Goal: Task Accomplishment & Management: Use online tool/utility

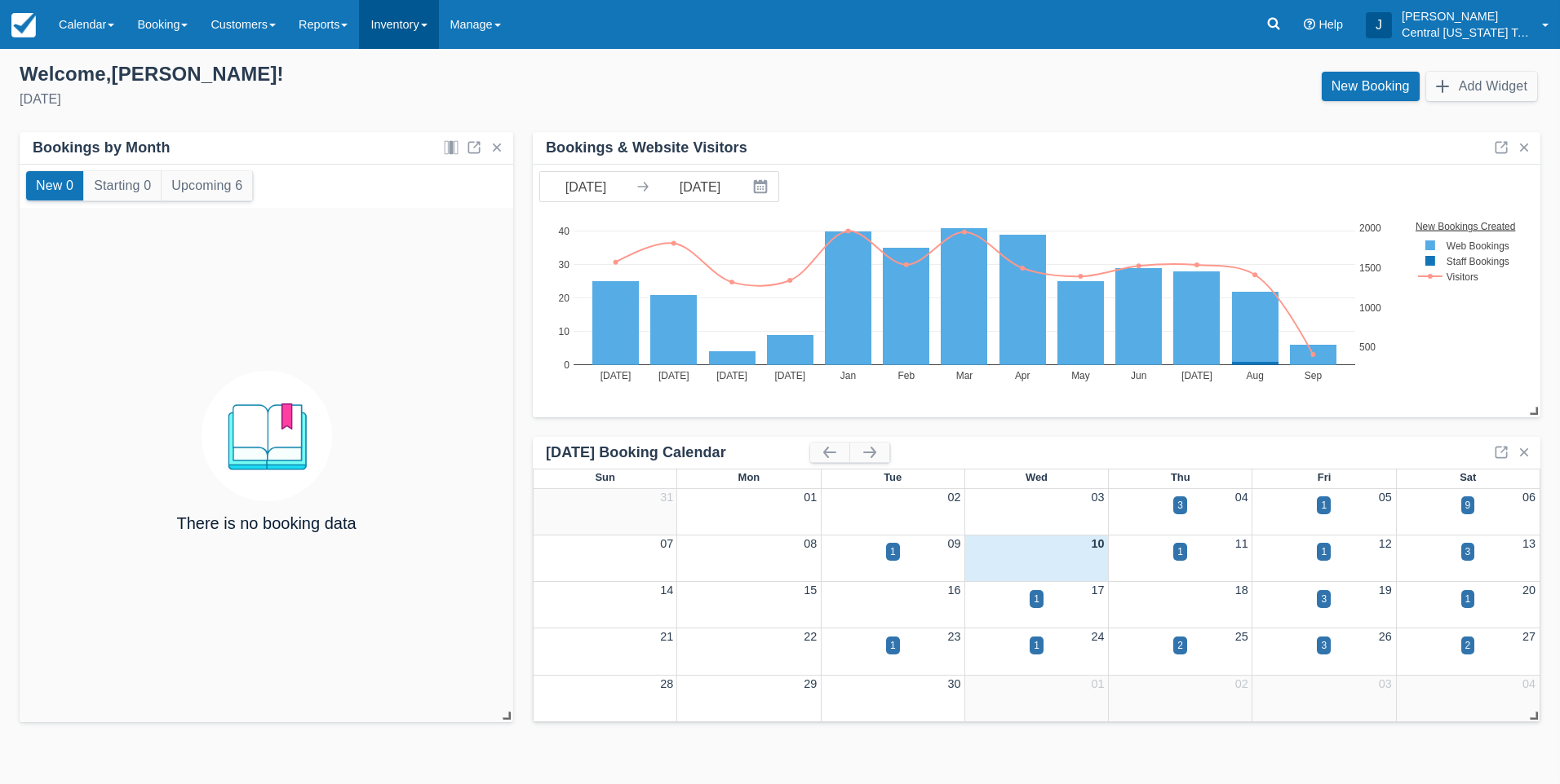
click at [416, 31] on link "Inventory" at bounding box center [398, 24] width 79 height 48
click at [430, 216] on link "Gift Certificates" at bounding box center [423, 207] width 129 height 34
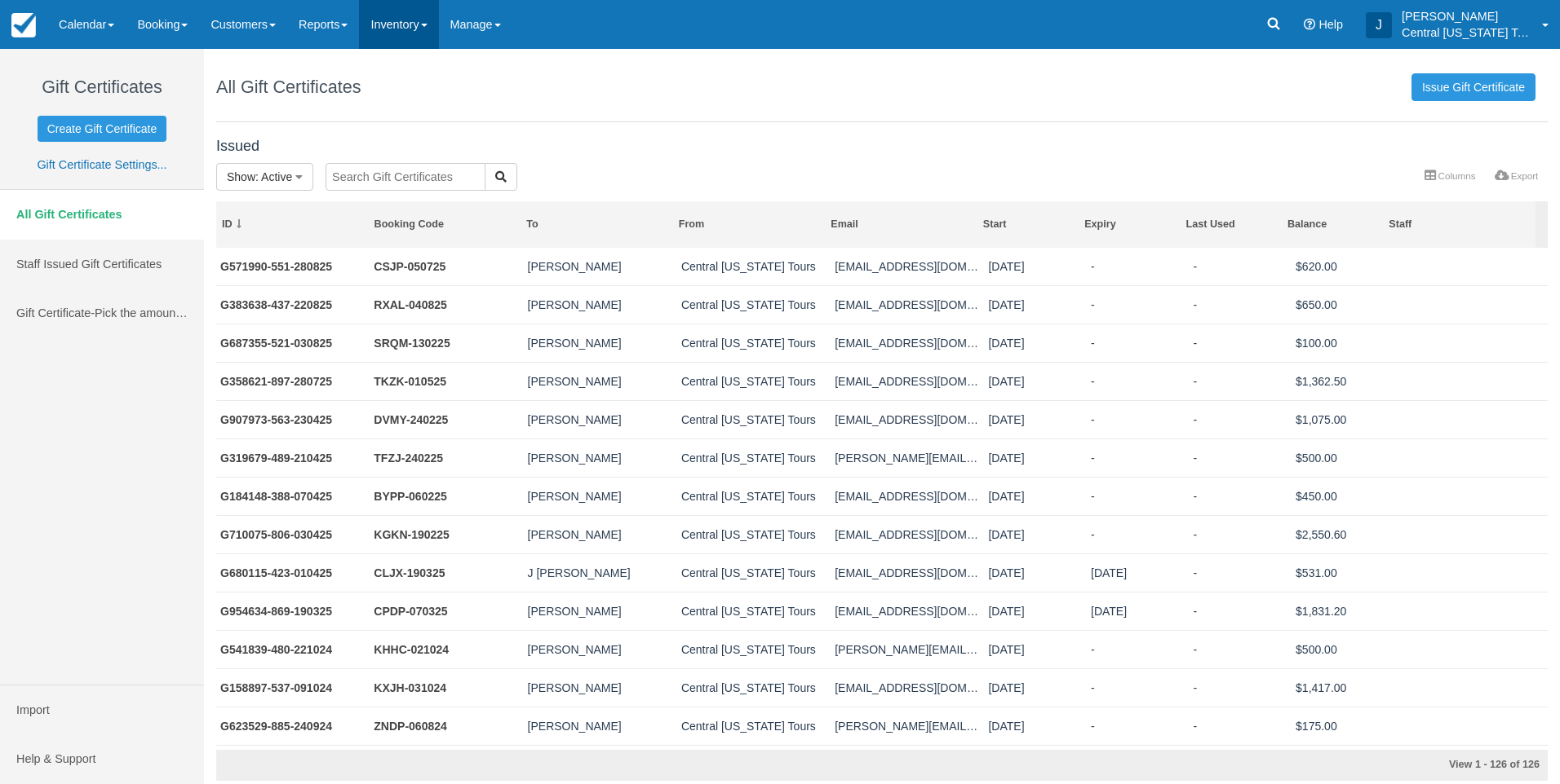
click at [403, 24] on link "Inventory" at bounding box center [398, 24] width 79 height 48
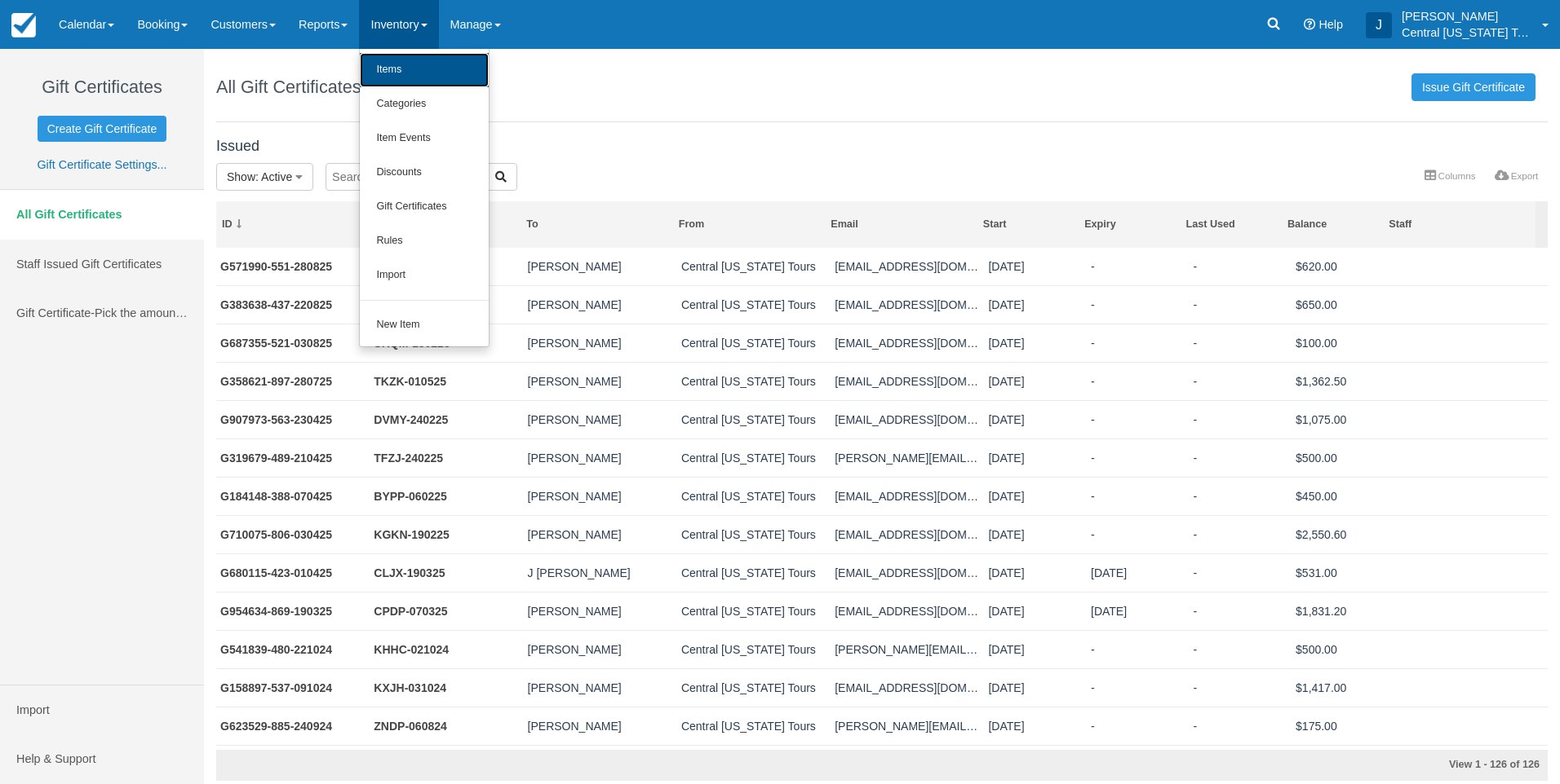
click at [403, 69] on link "Items" at bounding box center [423, 70] width 129 height 34
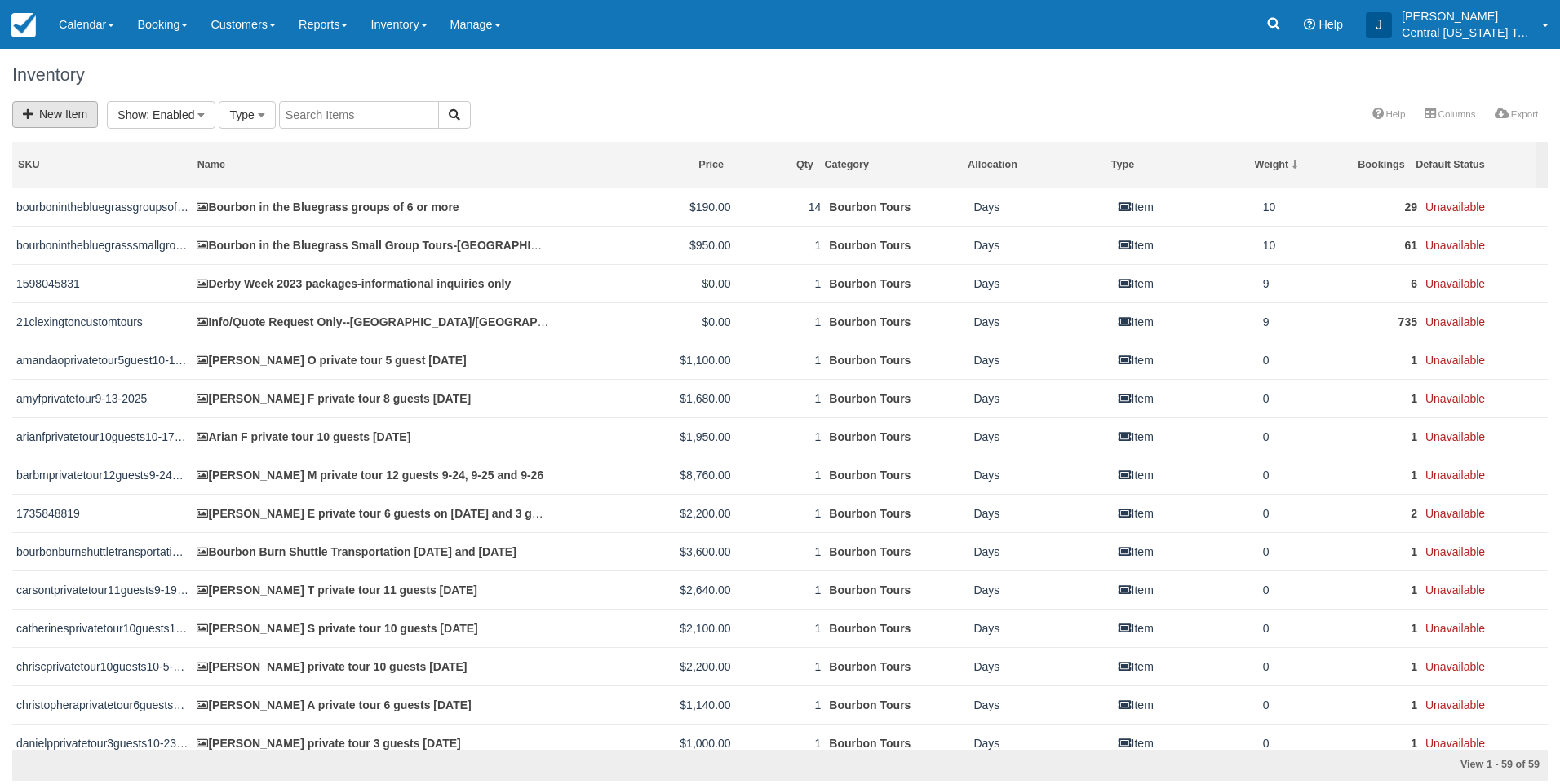
click at [74, 109] on link "New Item" at bounding box center [55, 115] width 85 height 27
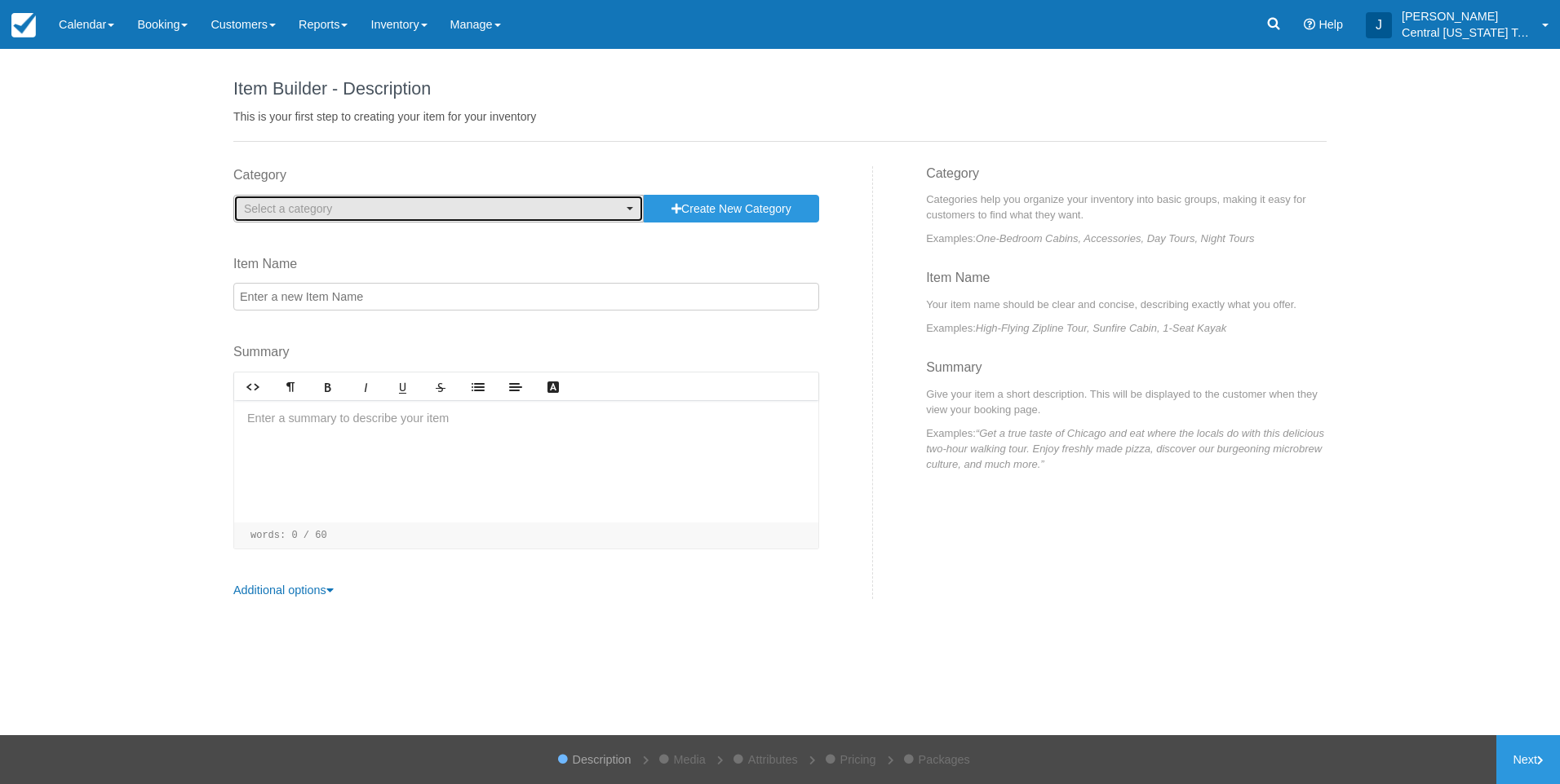
click at [359, 200] on span "Select a category" at bounding box center [432, 208] width 378 height 16
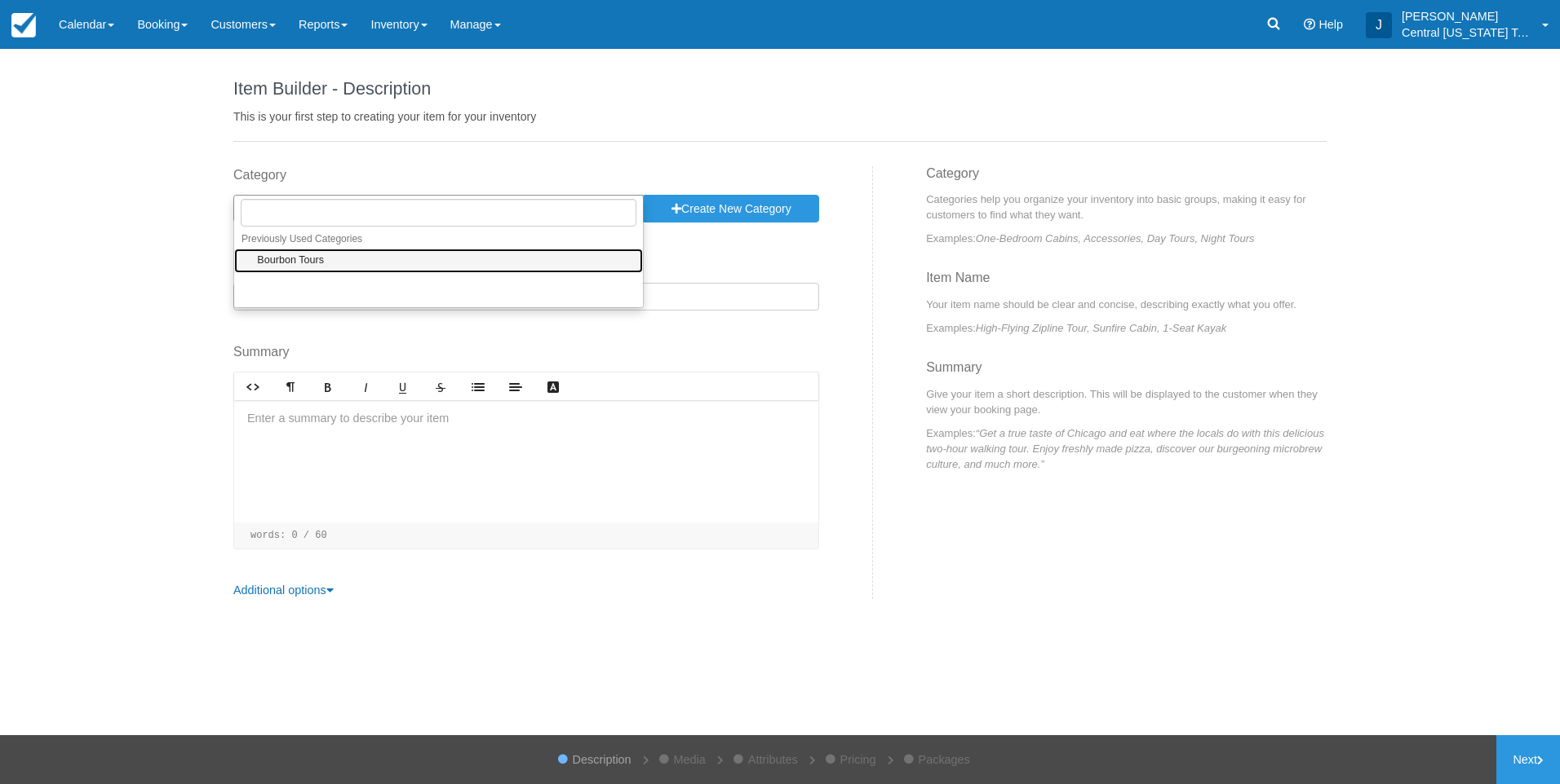
click at [327, 256] on link "Bourbon Tours" at bounding box center [439, 261] width 409 height 25
select select "1"
click at [320, 301] on input "Item Name" at bounding box center [527, 296] width 586 height 28
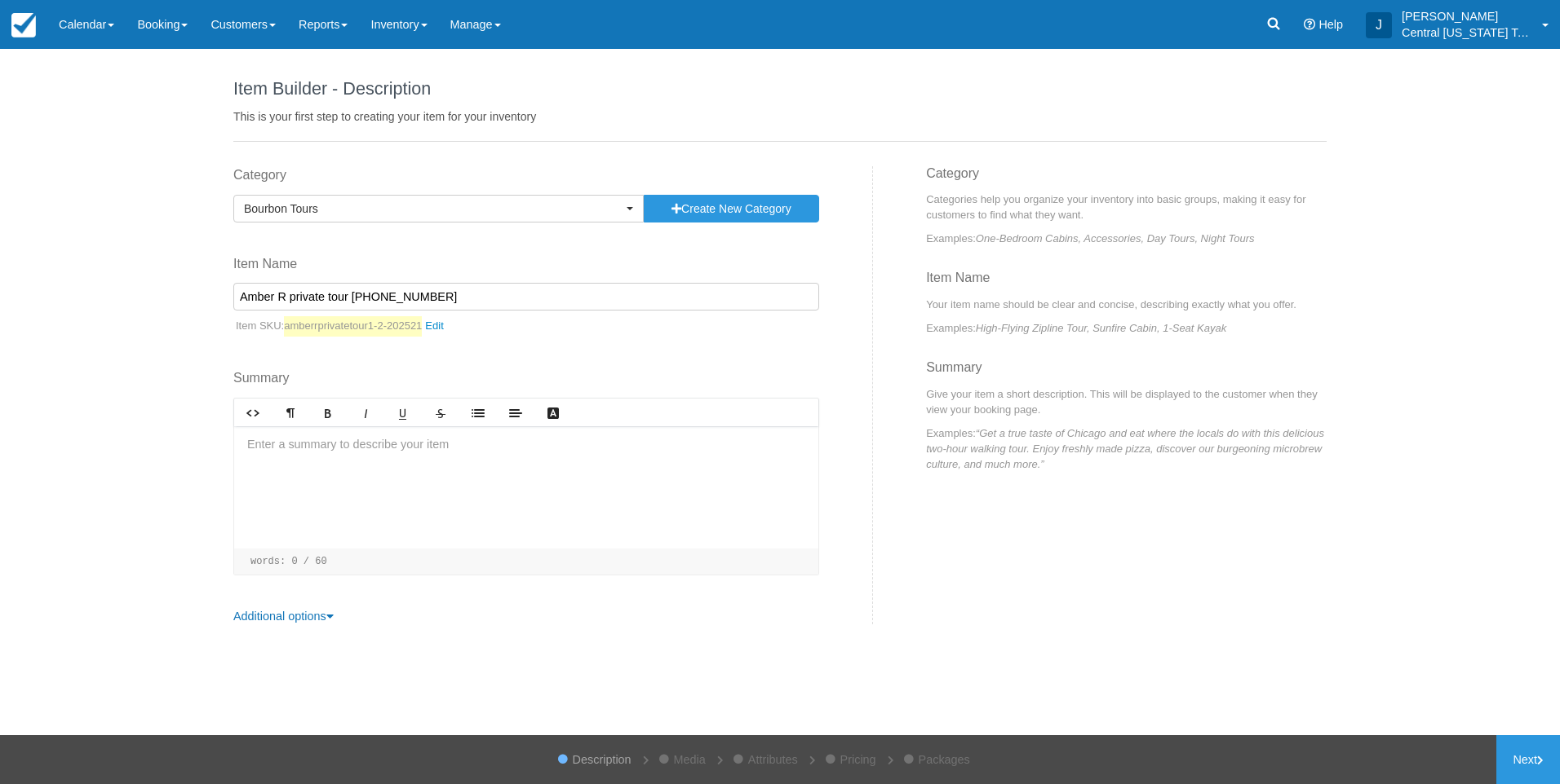
click at [482, 286] on input "Amber R private tour 1-2-202521" at bounding box center [527, 296] width 586 height 28
click at [470, 295] on input "Amber R private tour 1-2-2025" at bounding box center [527, 296] width 586 height 28
type input "Amber R private tour 6 guests [DATE]"
click at [375, 447] on div at bounding box center [527, 488] width 584 height 122
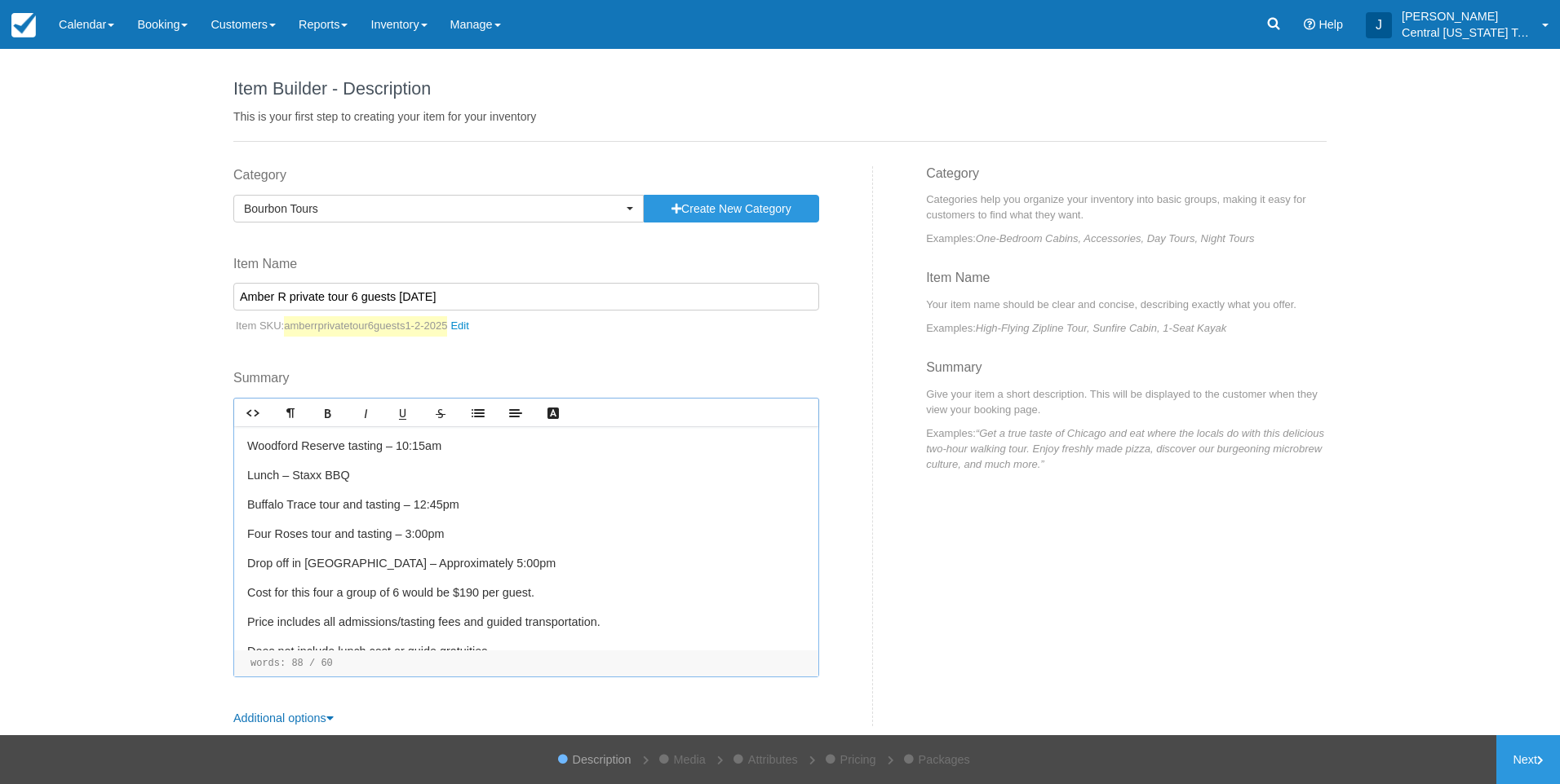
scroll to position [119, 0]
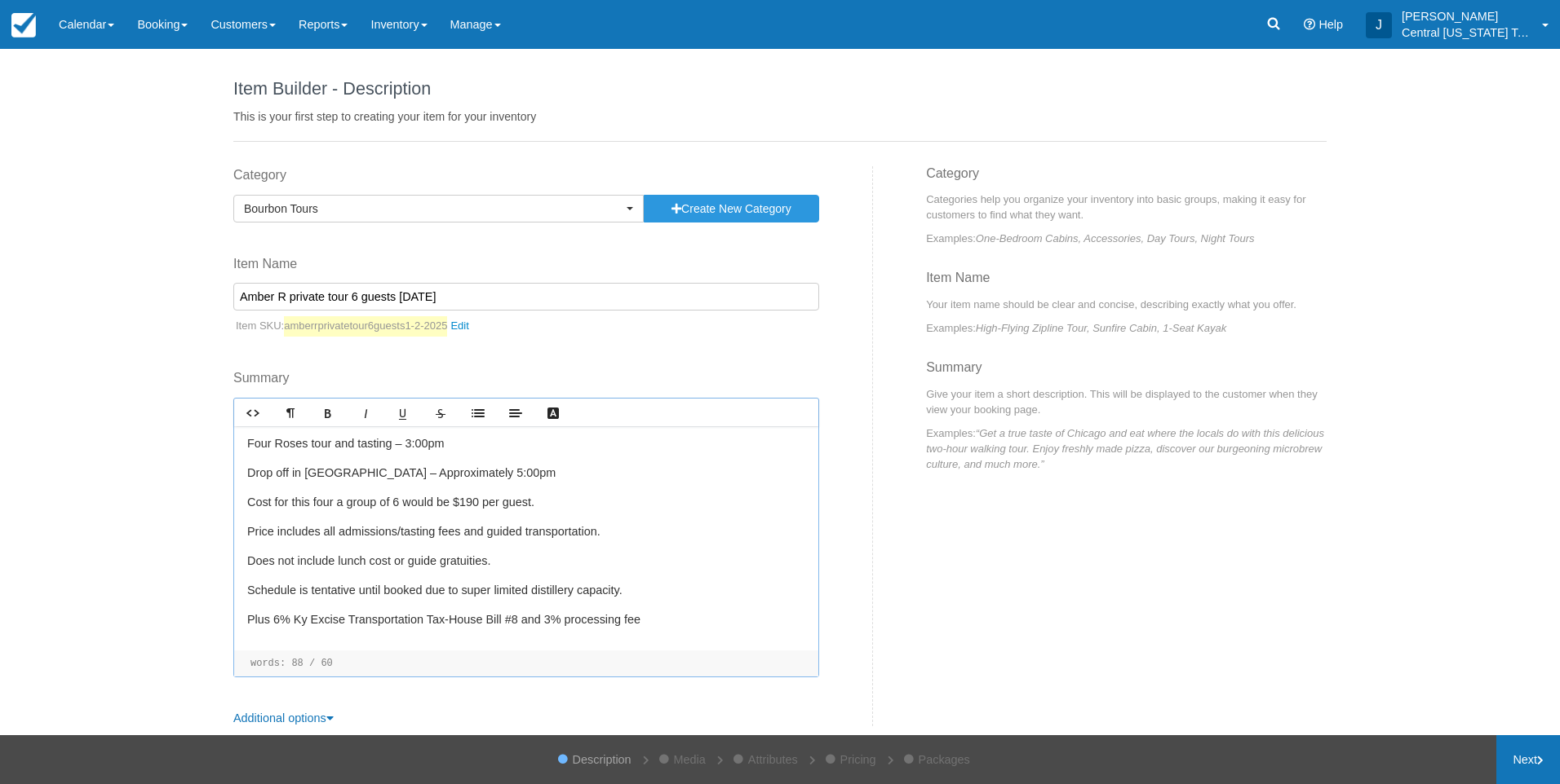
click at [1518, 764] on link "Next" at bounding box center [1528, 760] width 64 height 48
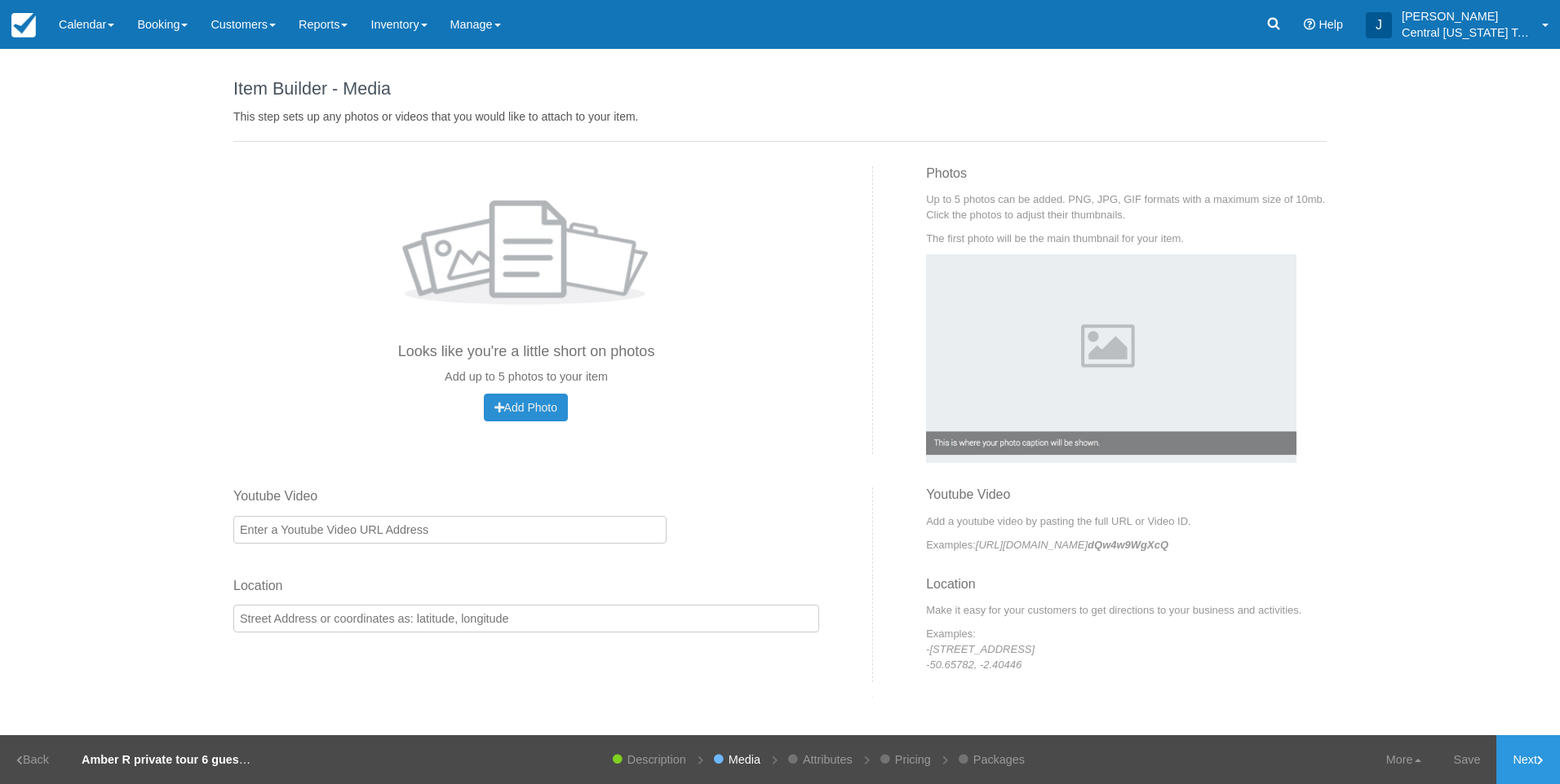
click at [511, 394] on button "Add Photo Uploading..." at bounding box center [526, 407] width 84 height 28
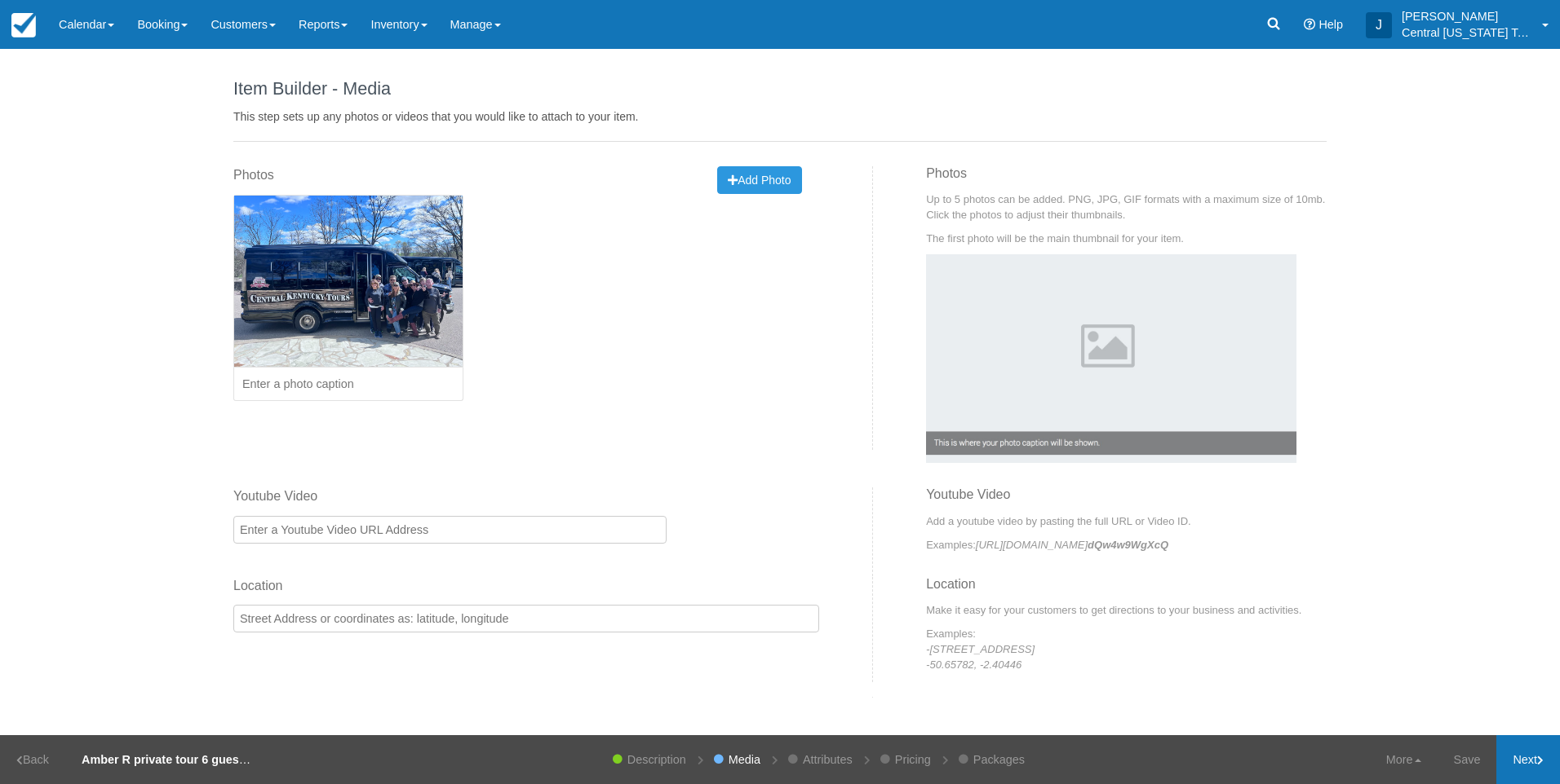
click at [1546, 759] on link "Next" at bounding box center [1528, 760] width 64 height 48
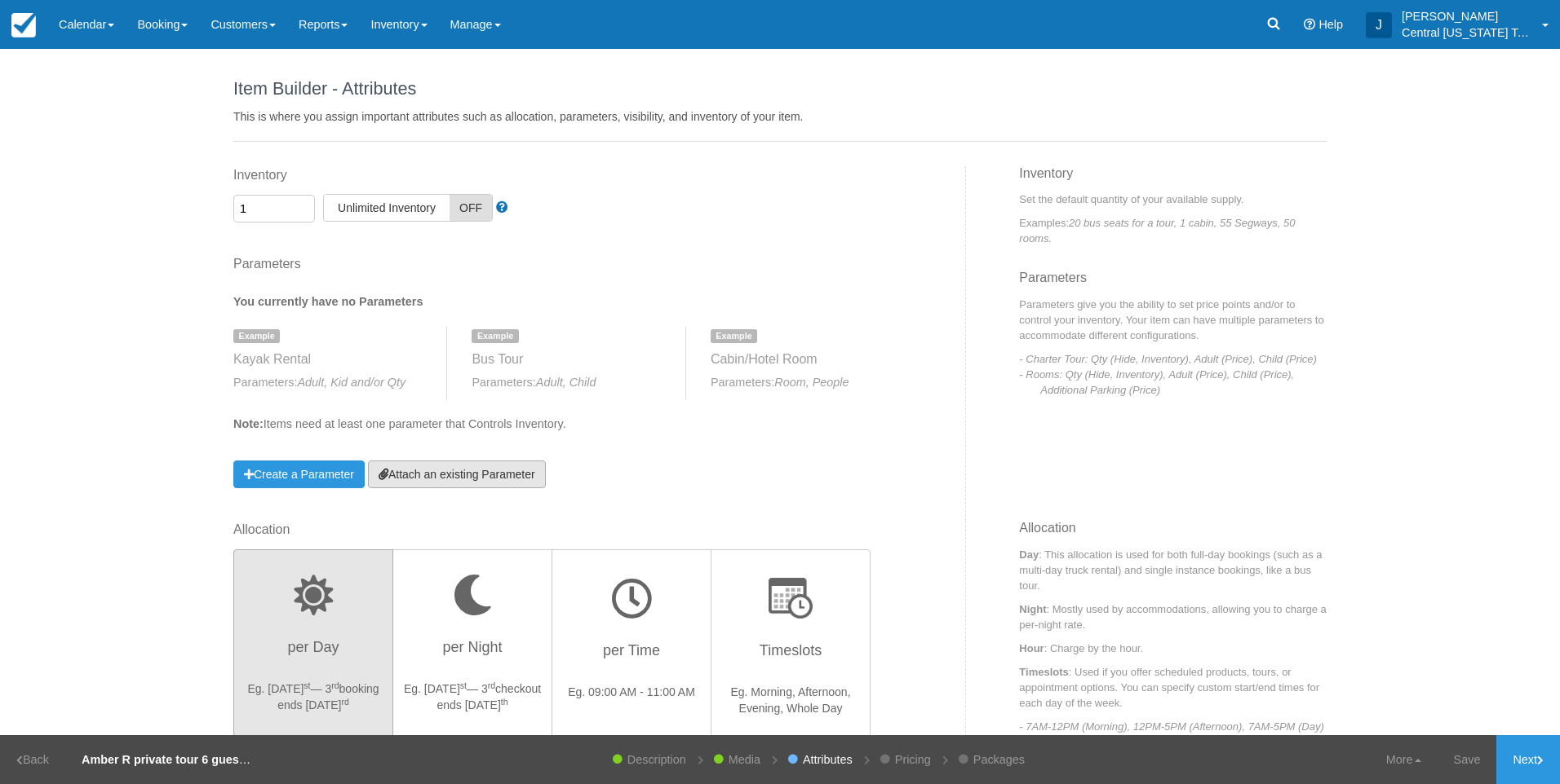
click at [483, 464] on link "Attach an existing Parameter" at bounding box center [456, 474] width 178 height 28
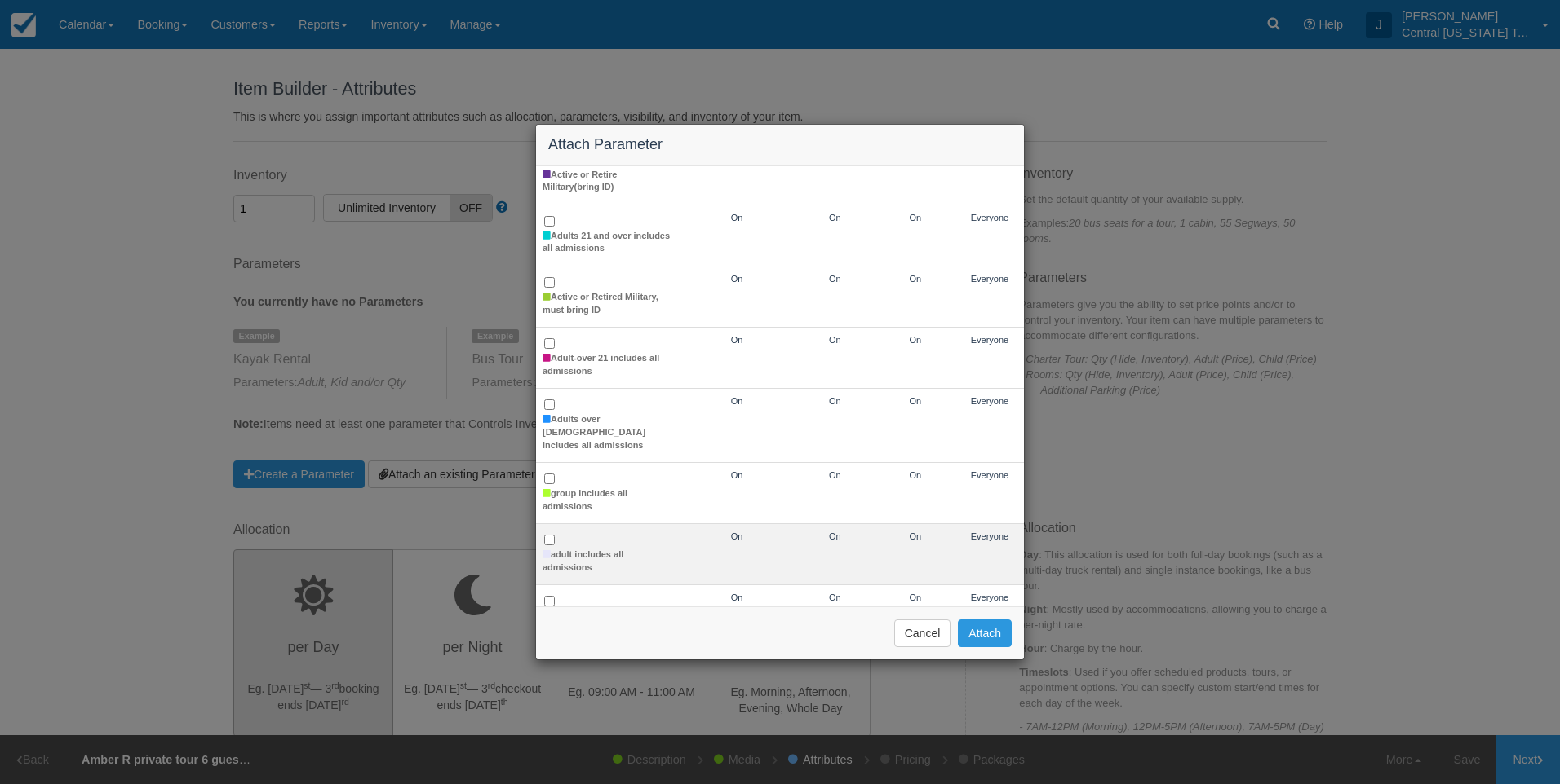
scroll to position [163, 0]
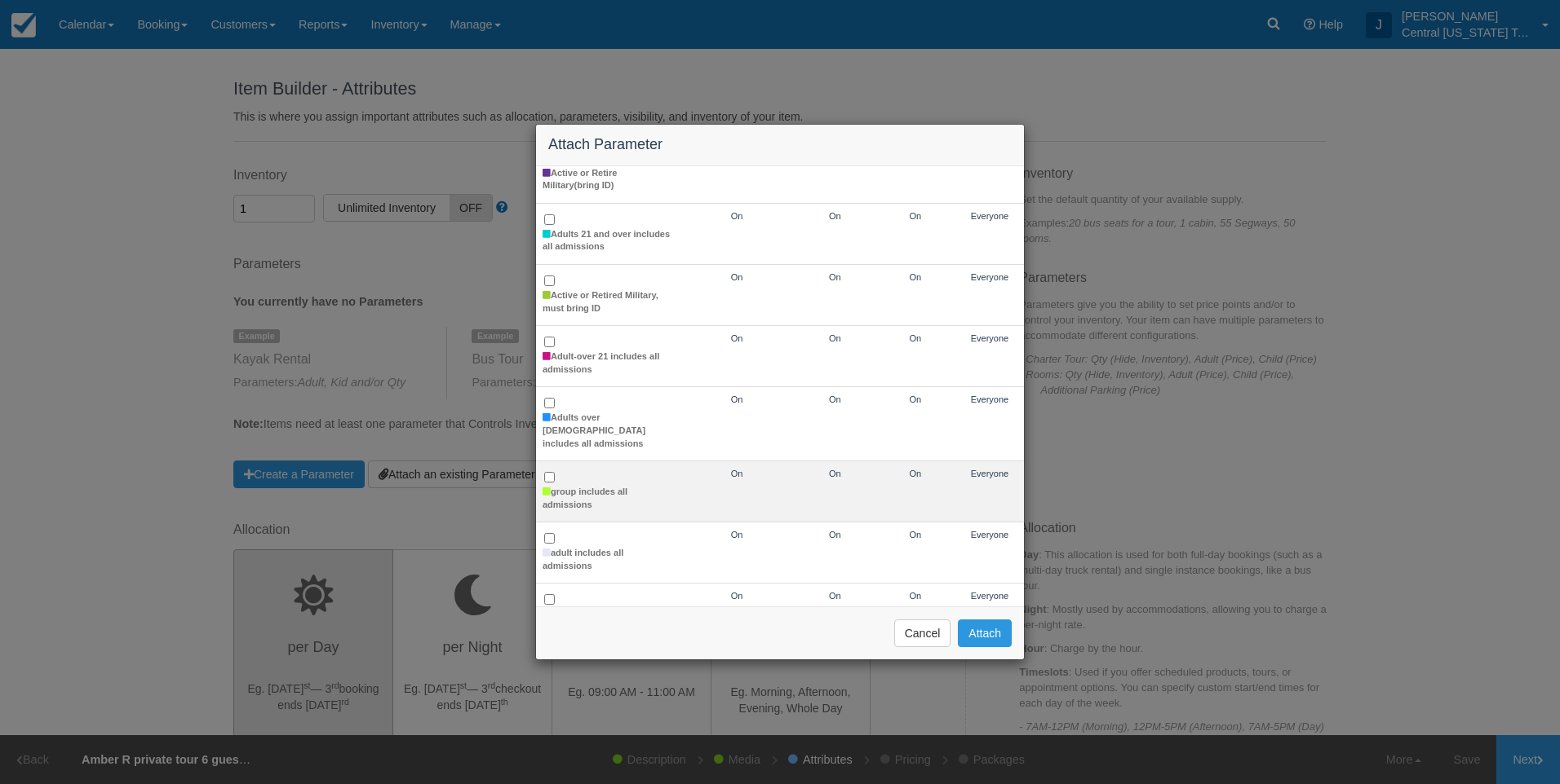
click at [577, 467] on td "group includes all admissions" at bounding box center [607, 492] width 143 height 61
checkbox input "true"
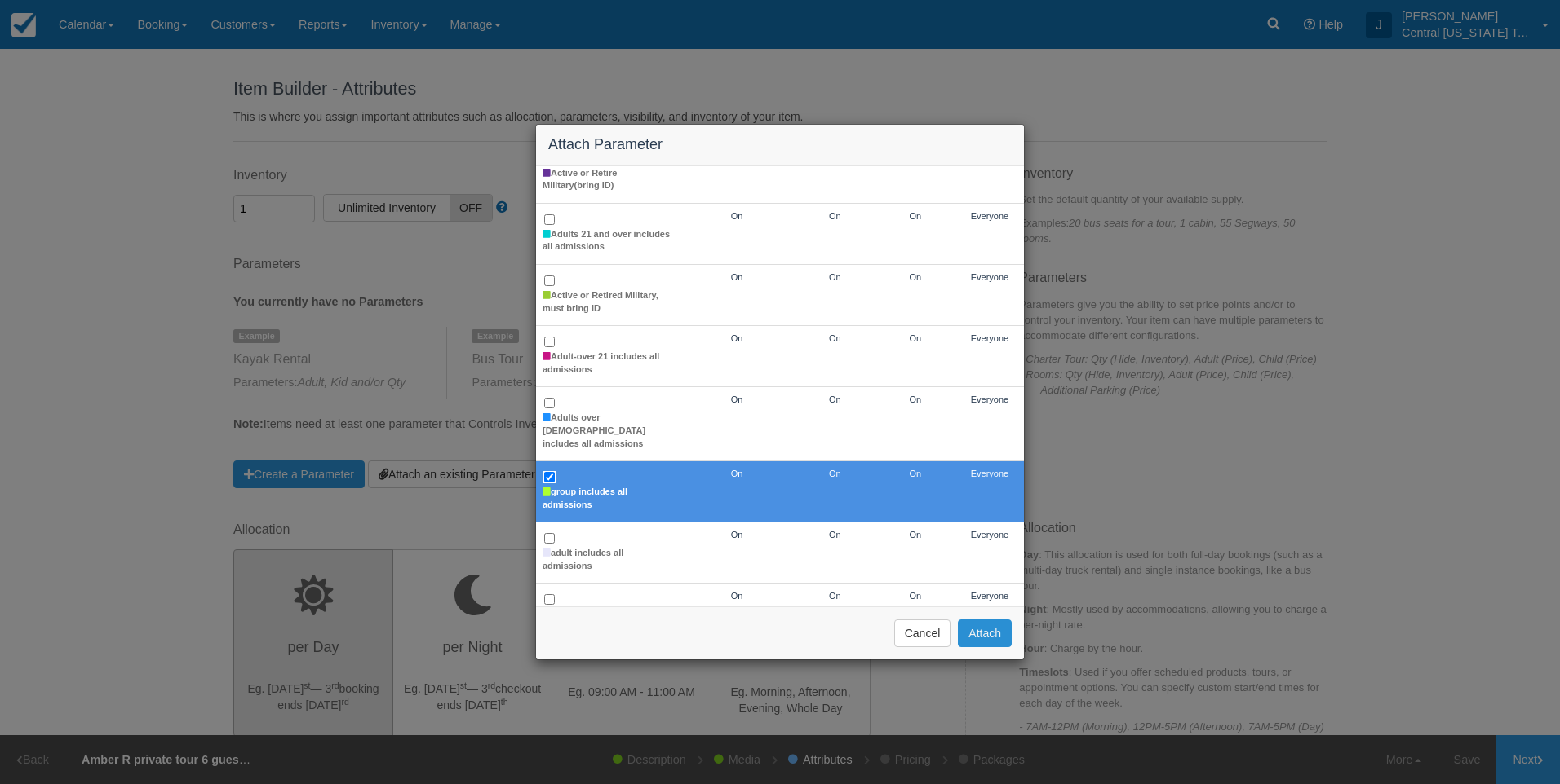
click at [993, 622] on button "Attach" at bounding box center [985, 633] width 54 height 28
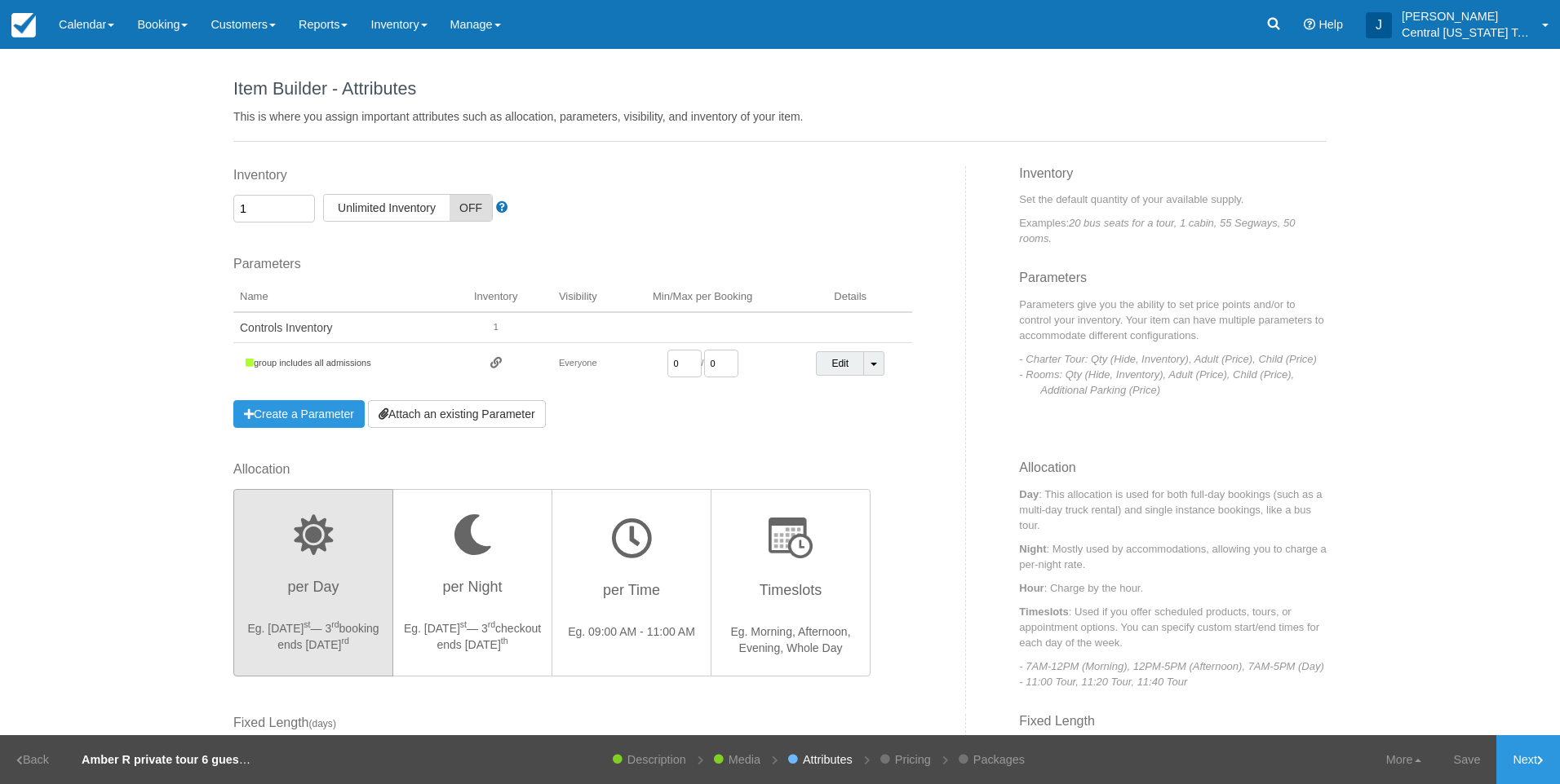
drag, startPoint x: 688, startPoint y: 365, endPoint x: 608, endPoint y: 358, distance: 80.3
click at [616, 366] on td "0 / 0" at bounding box center [702, 364] width 172 height 41
type input "1"
click at [722, 448] on div "Inventory 1 Unlimited ON Unlimited Inventory OFF This item is a Product Groupin…" at bounding box center [593, 313] width 745 height 295
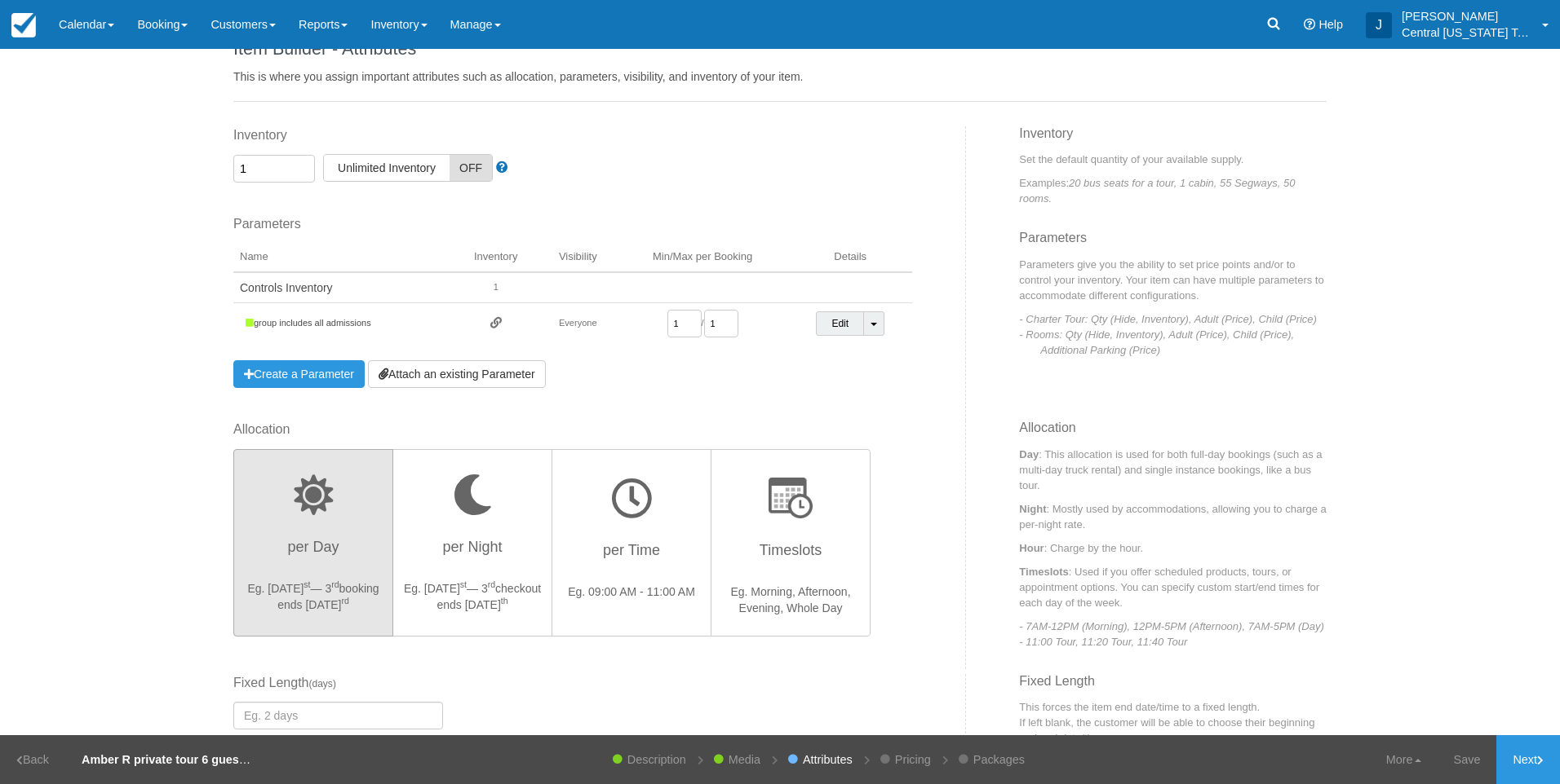
scroll to position [221, 0]
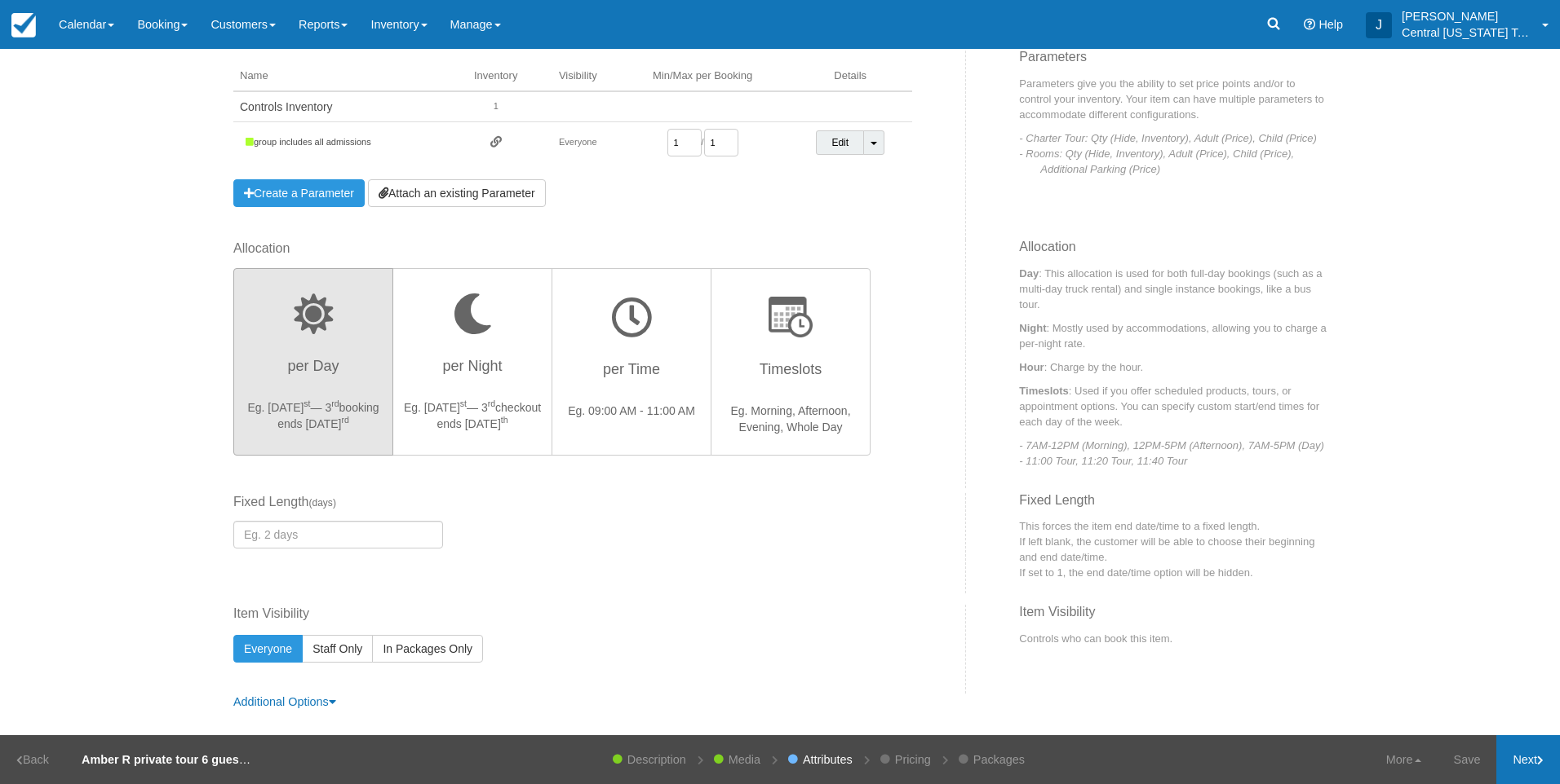
click at [1522, 759] on link "Next" at bounding box center [1528, 760] width 64 height 48
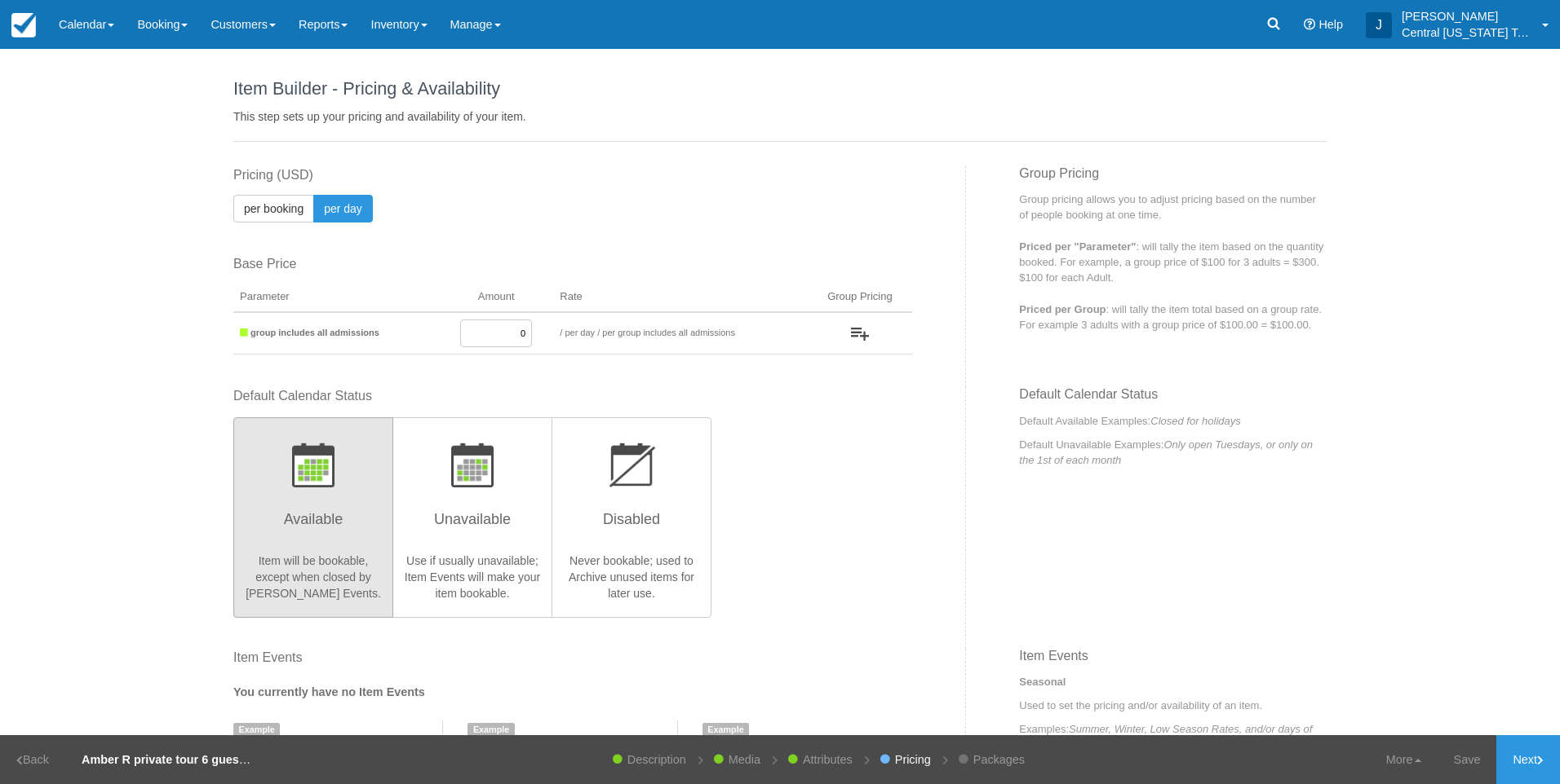
drag, startPoint x: 501, startPoint y: 331, endPoint x: 606, endPoint y: 374, distance: 113.5
click at [573, 344] on tr "group includes all admissions 0 / per booking per day / per group includes all …" at bounding box center [572, 333] width 678 height 42
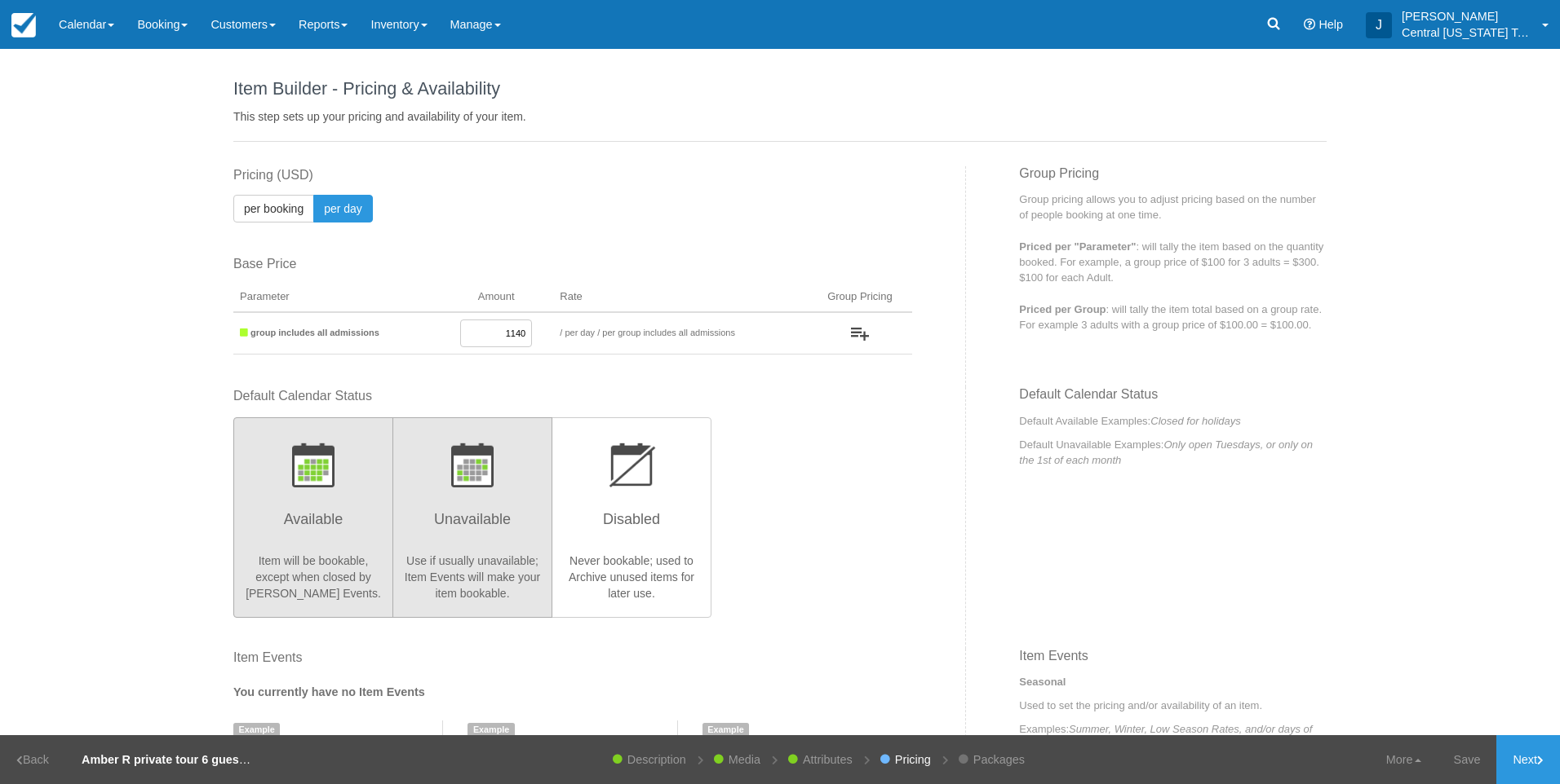
type input "1140"
click at [445, 508] on h3 "Unavailable" at bounding box center [472, 524] width 138 height 40
radio input "true"
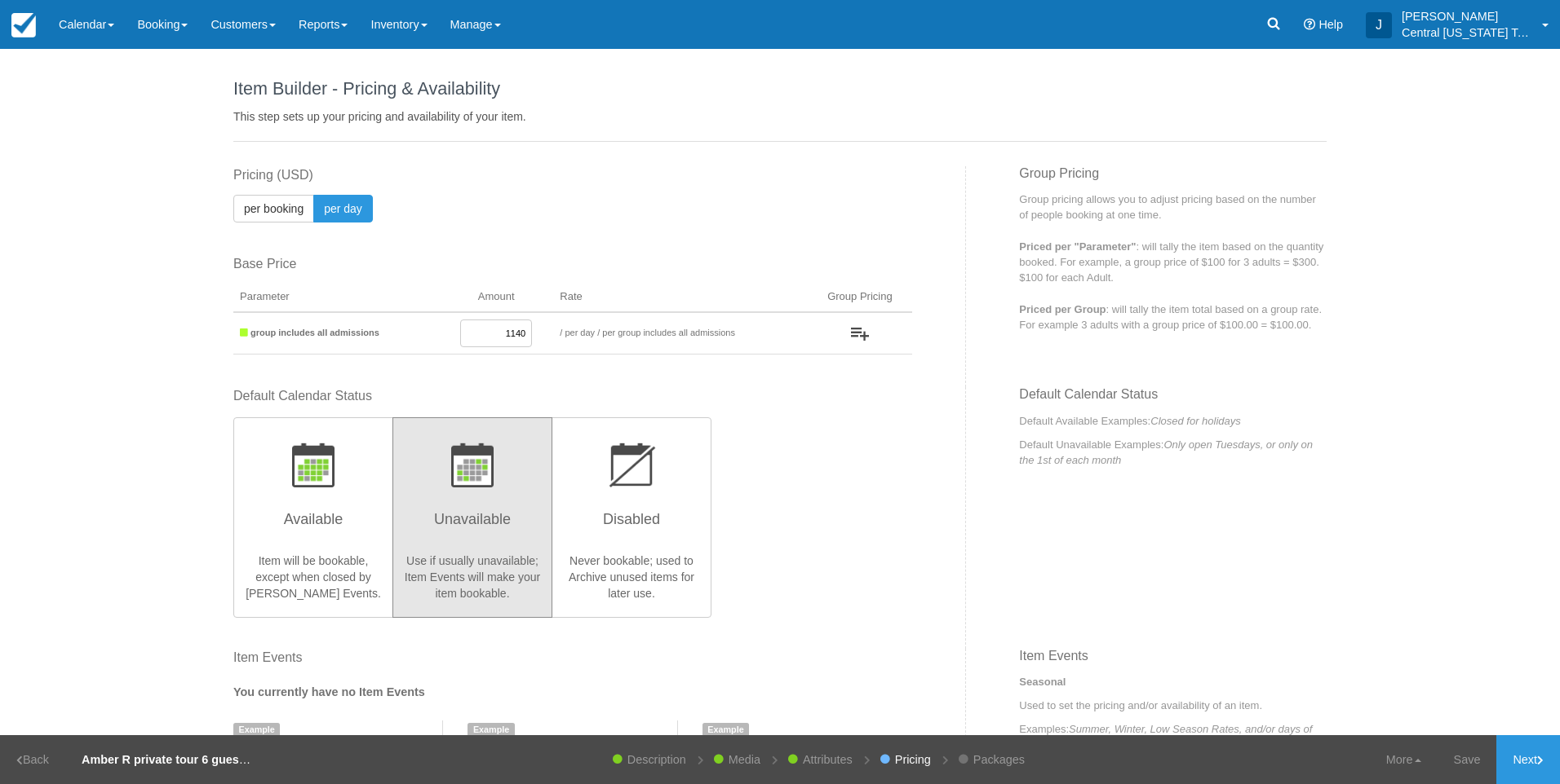
click at [858, 500] on div "Default Calendar Status Available Item will be bookable, except when closed by …" at bounding box center [572, 501] width 678 height 229
click at [1523, 754] on link "Next" at bounding box center [1528, 760] width 64 height 48
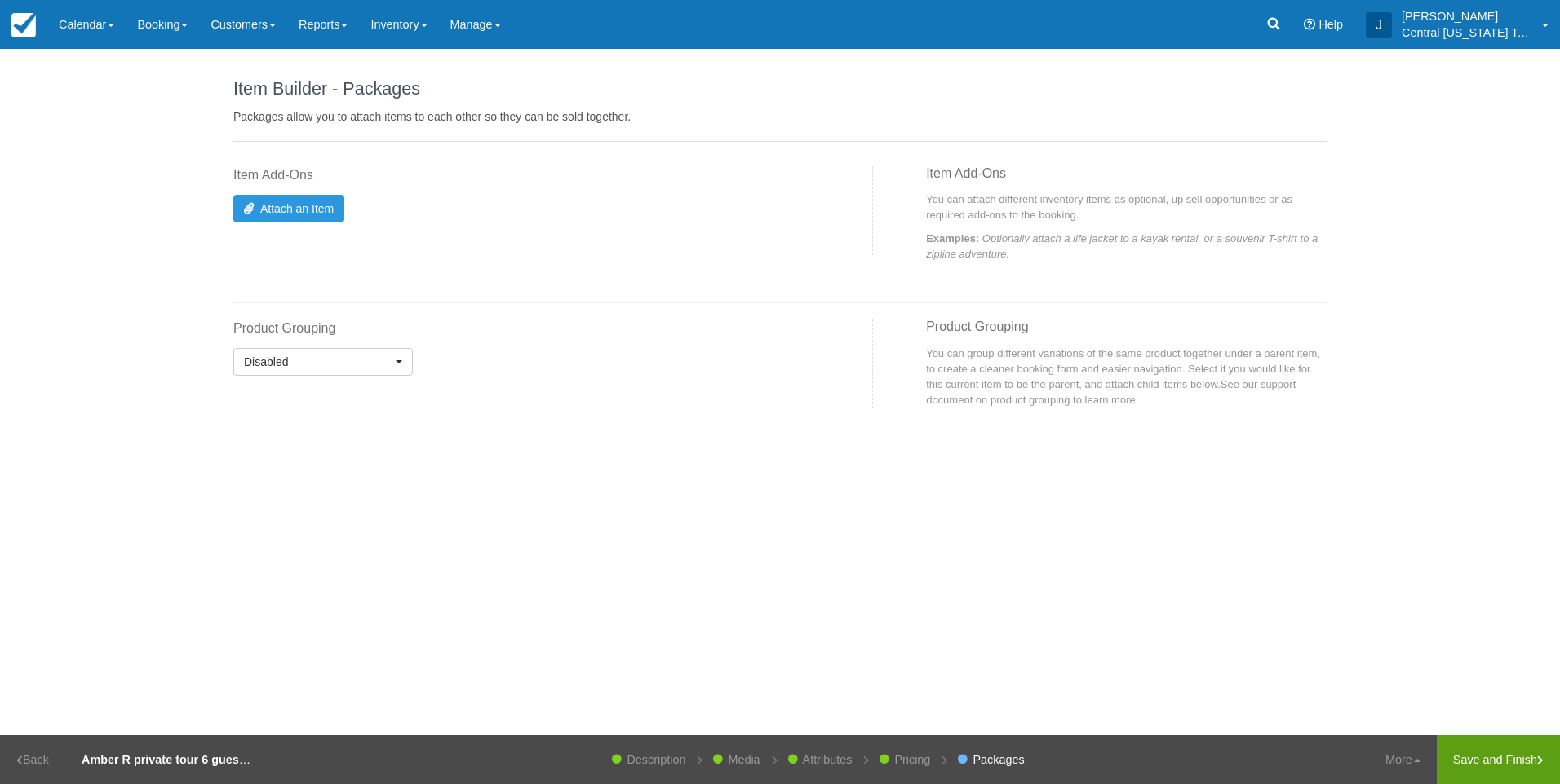
click at [1524, 764] on link "Save and Finish" at bounding box center [1498, 760] width 123 height 48
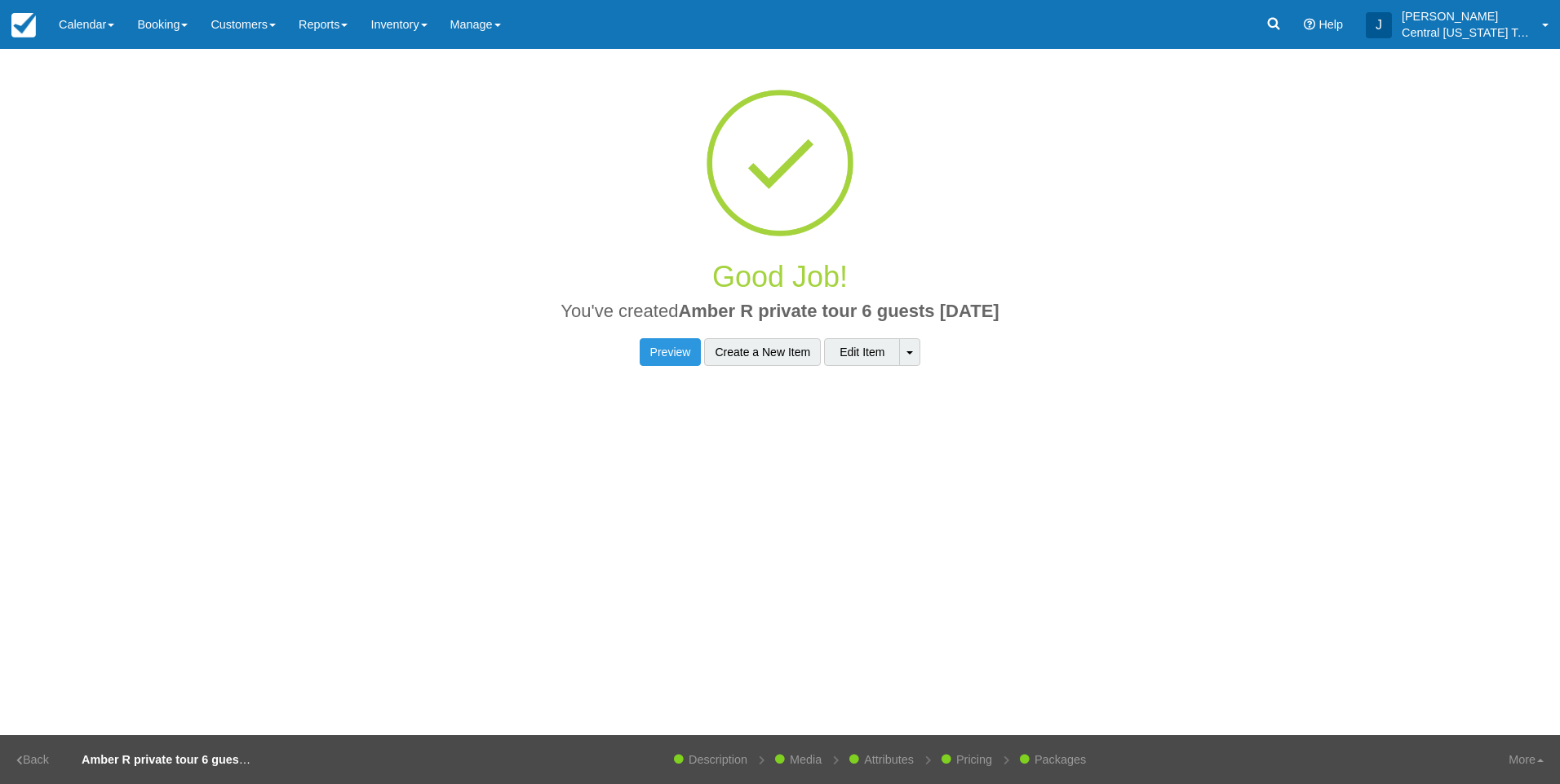
drag, startPoint x: 1036, startPoint y: 309, endPoint x: 678, endPoint y: 321, distance: 358.2
click at [678, 321] on h2 "You've created Amber R private tour 6 guests 1-2-2025" at bounding box center [779, 316] width 1068 height 29
drag, startPoint x: 678, startPoint y: 321, endPoint x: 695, endPoint y: 313, distance: 18.8
copy span "Amber R private tour 6 guests [DATE]"
click at [428, 37] on link "Inventory" at bounding box center [398, 24] width 79 height 48
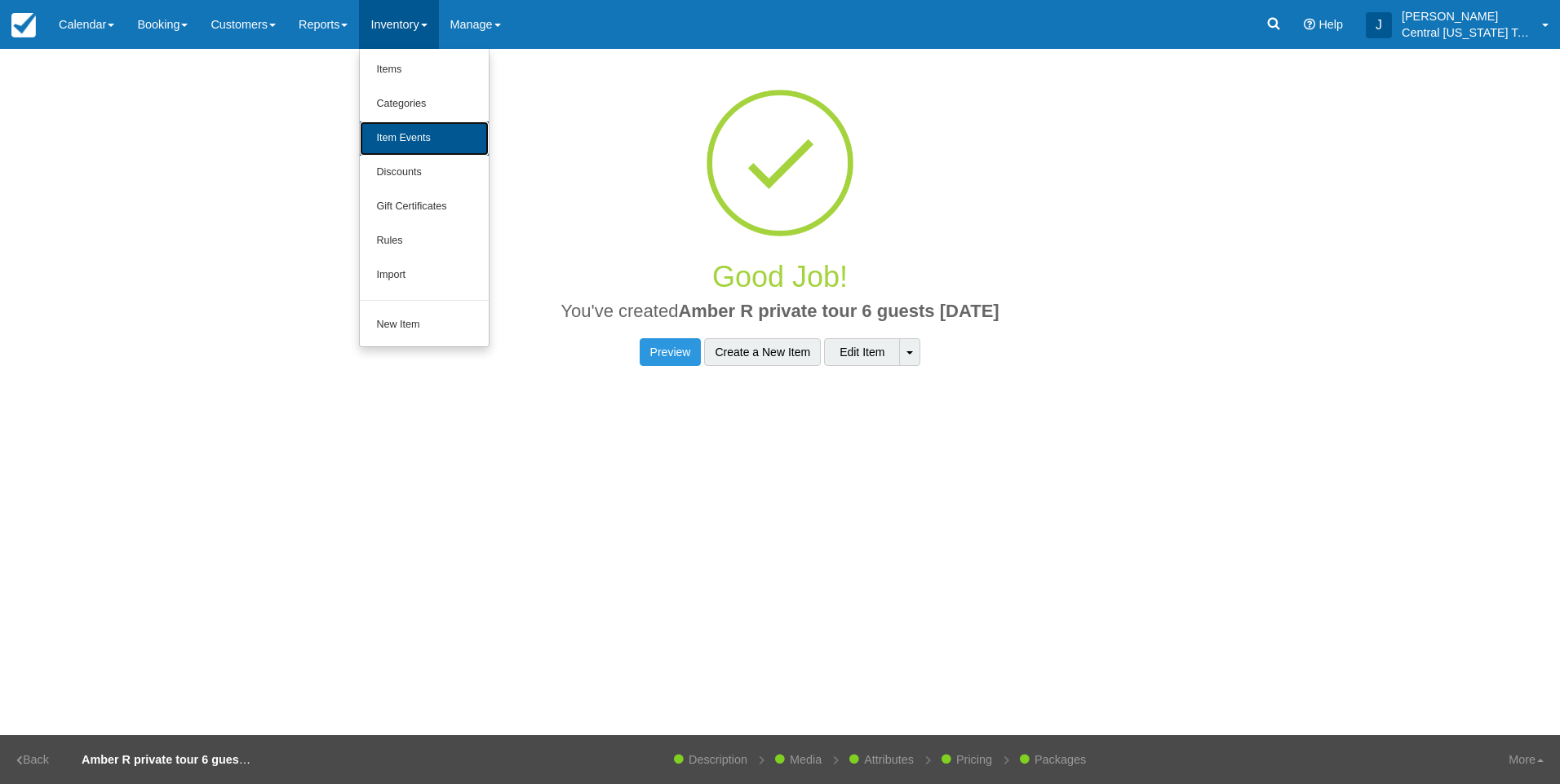
click at [451, 133] on link "Item Events" at bounding box center [423, 138] width 129 height 34
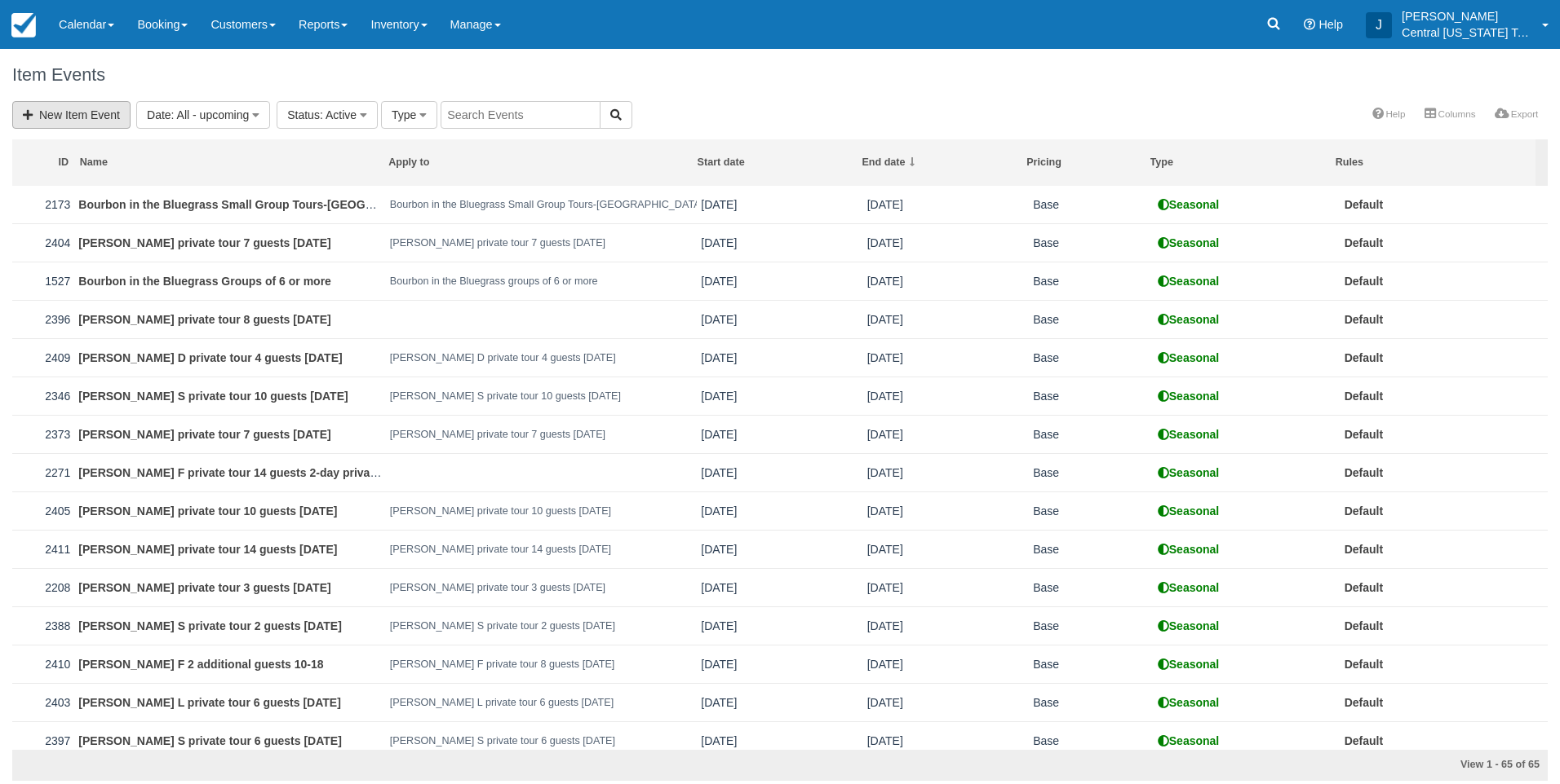
click at [110, 114] on link "New Item Event" at bounding box center [72, 115] width 119 height 28
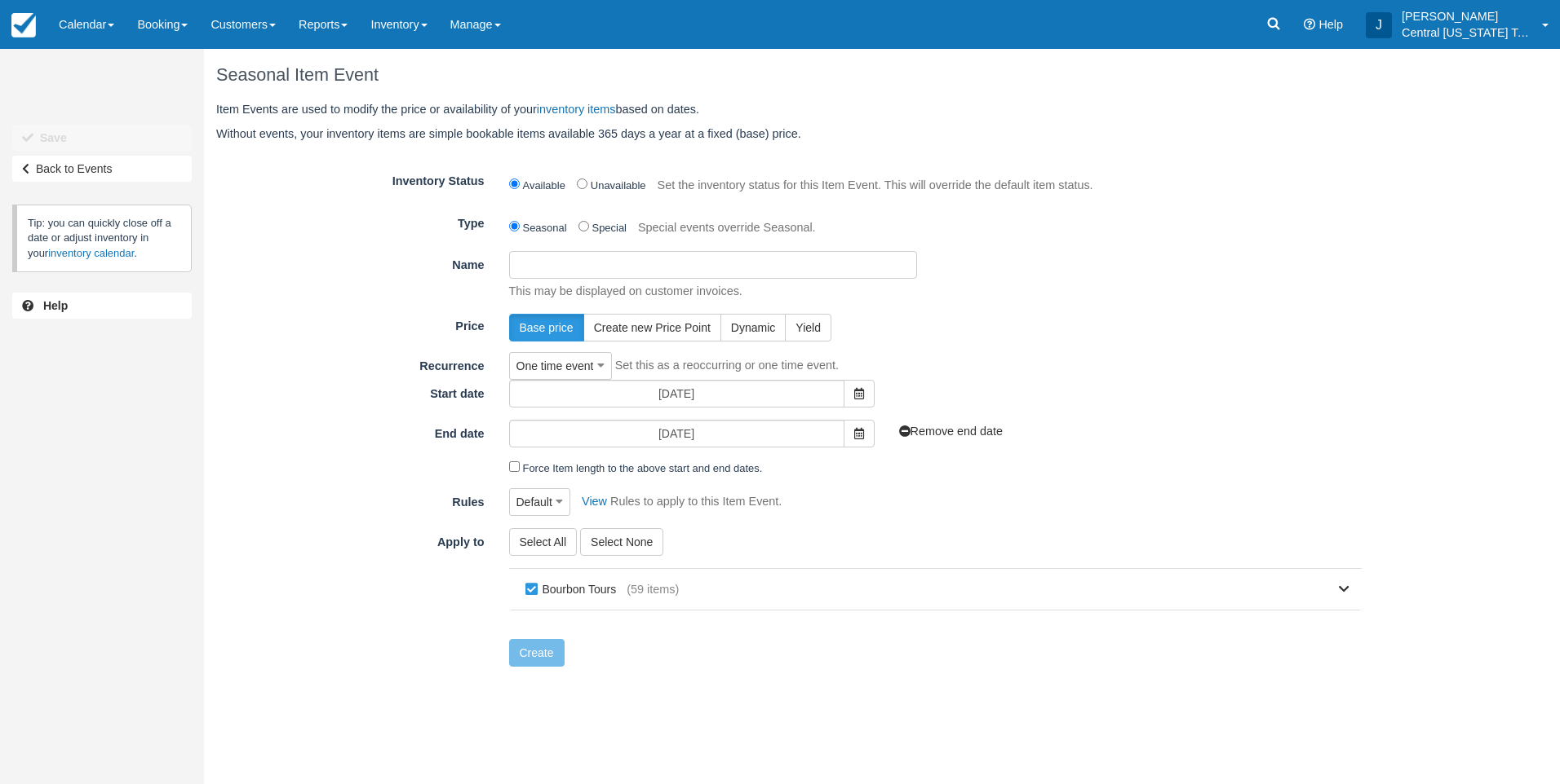
click at [584, 269] on input "Name" at bounding box center [713, 265] width 408 height 28
paste input "Amber R private tour 6 guests [DATE]"
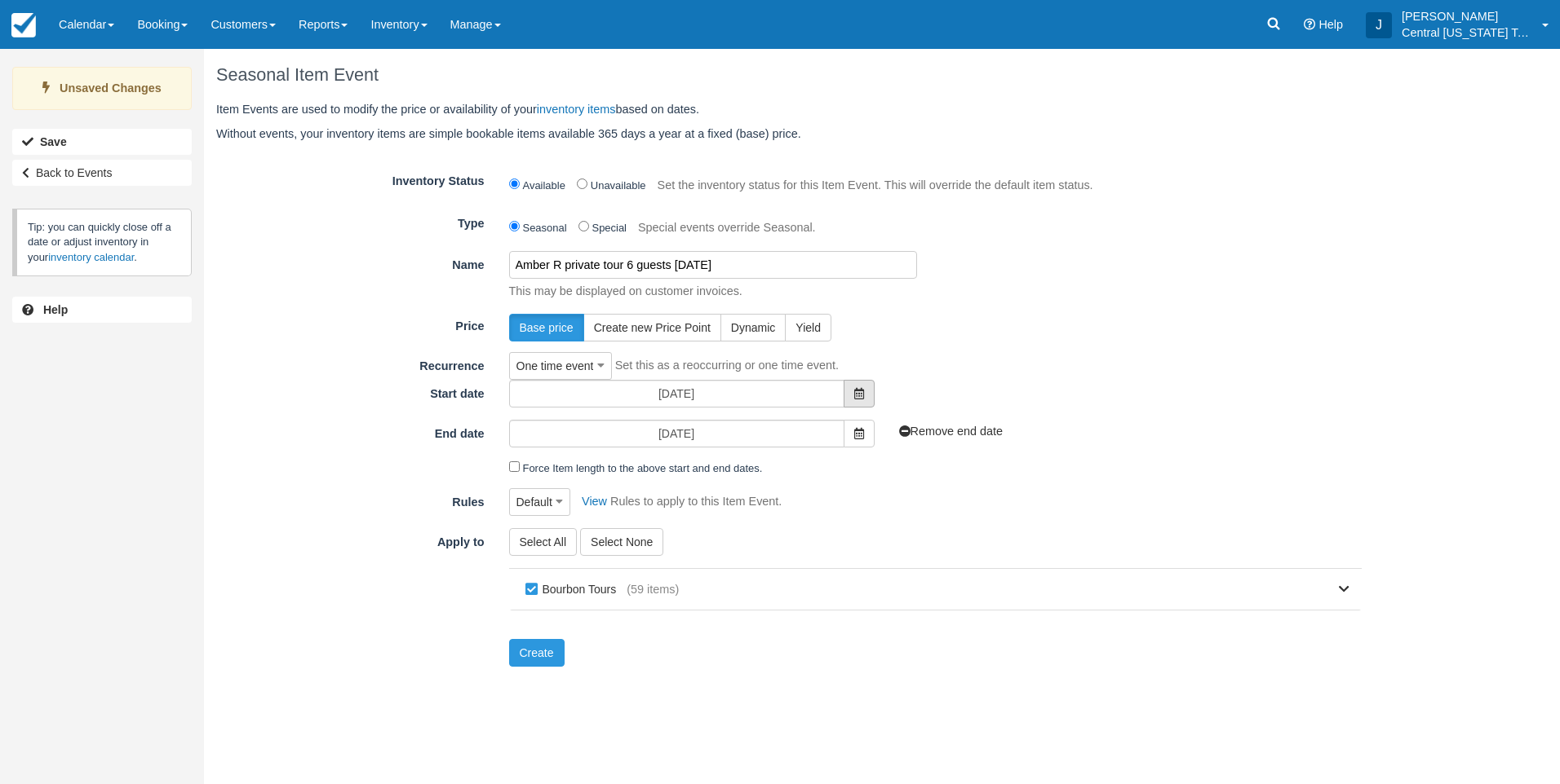
type input "Amber R private tour 6 guests [DATE]"
click at [855, 397] on icon at bounding box center [859, 393] width 10 height 12
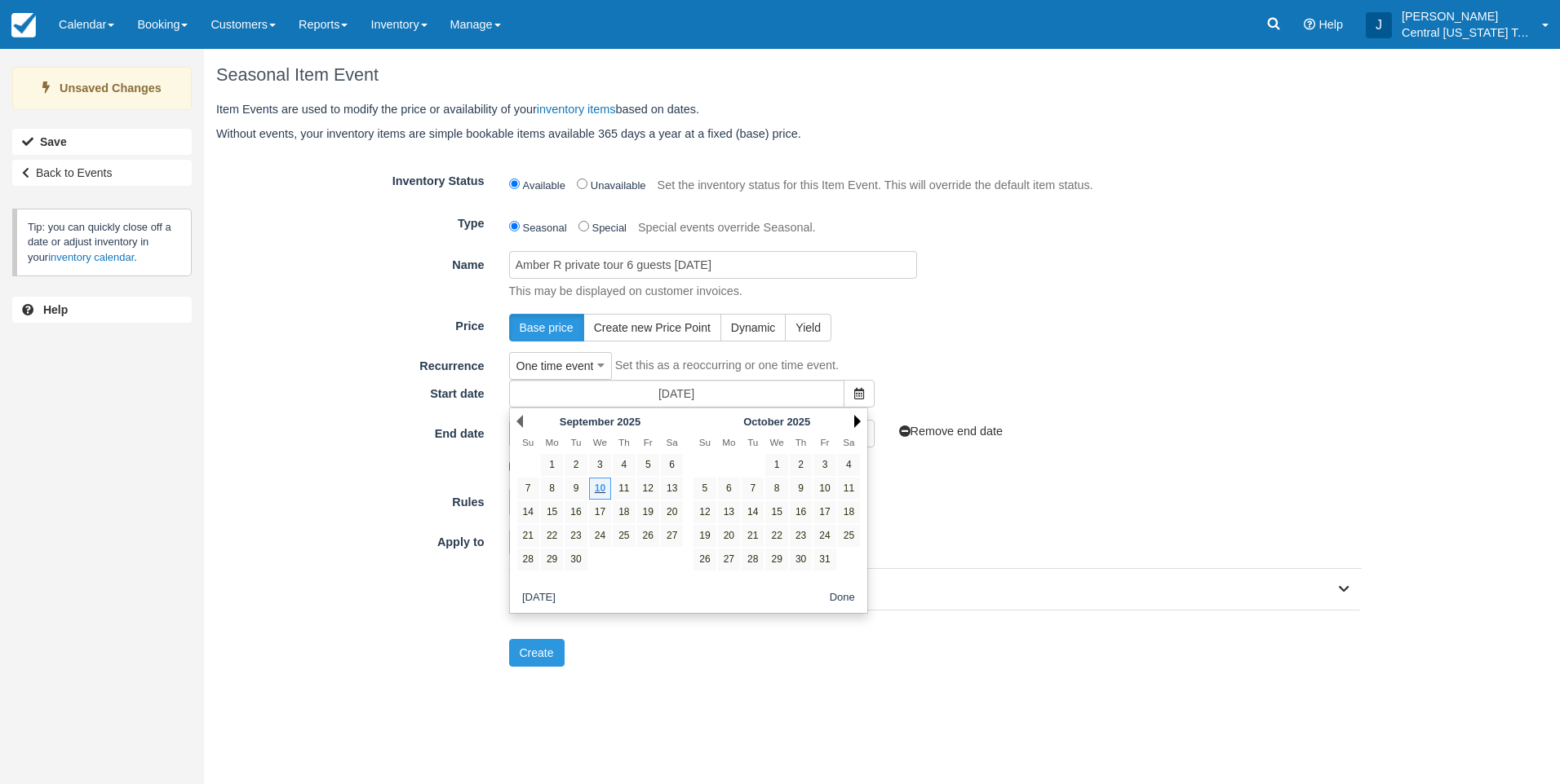
click at [856, 420] on link "Next" at bounding box center [857, 421] width 6 height 13
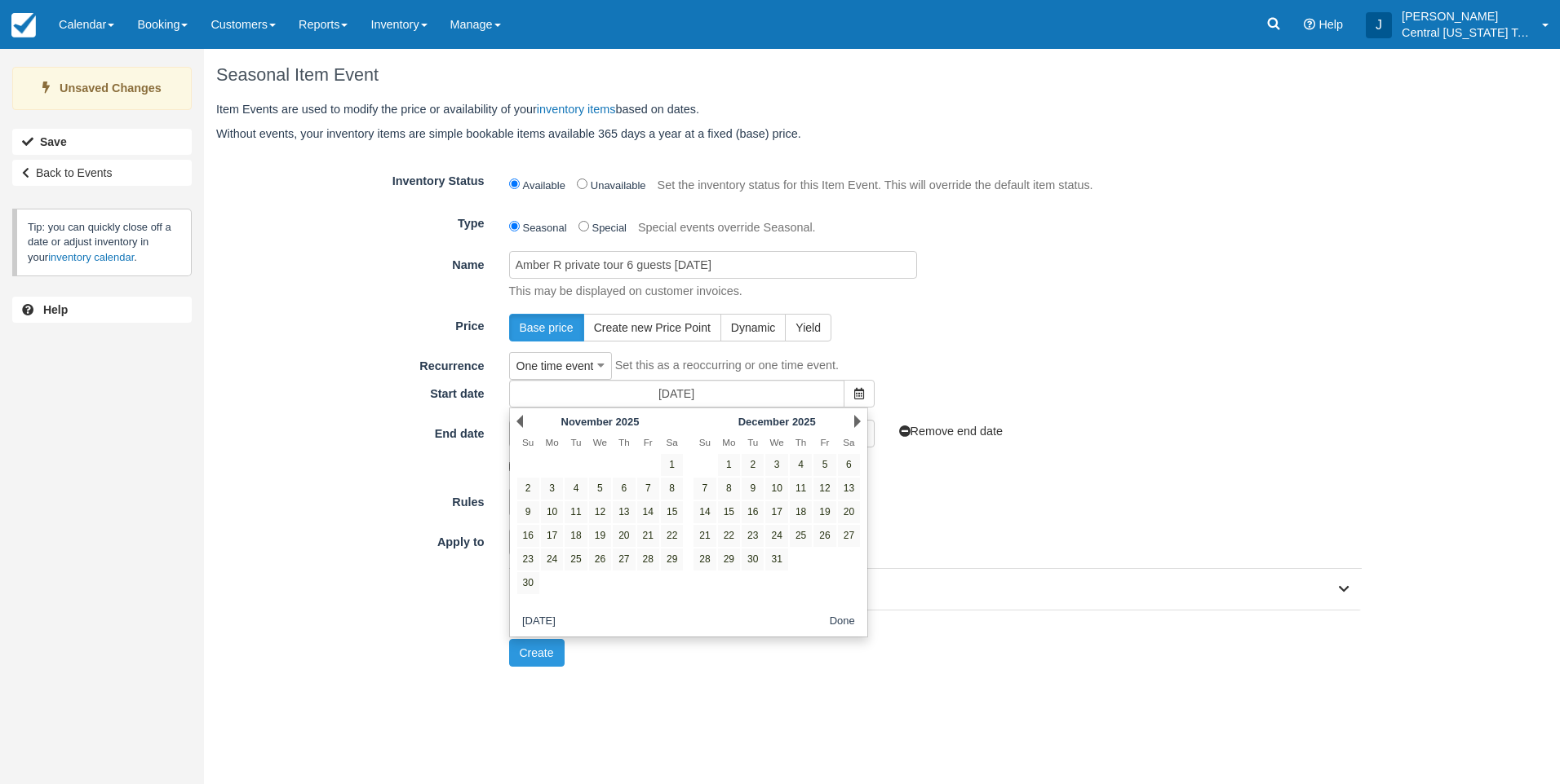
click at [856, 420] on link "Next" at bounding box center [857, 421] width 6 height 13
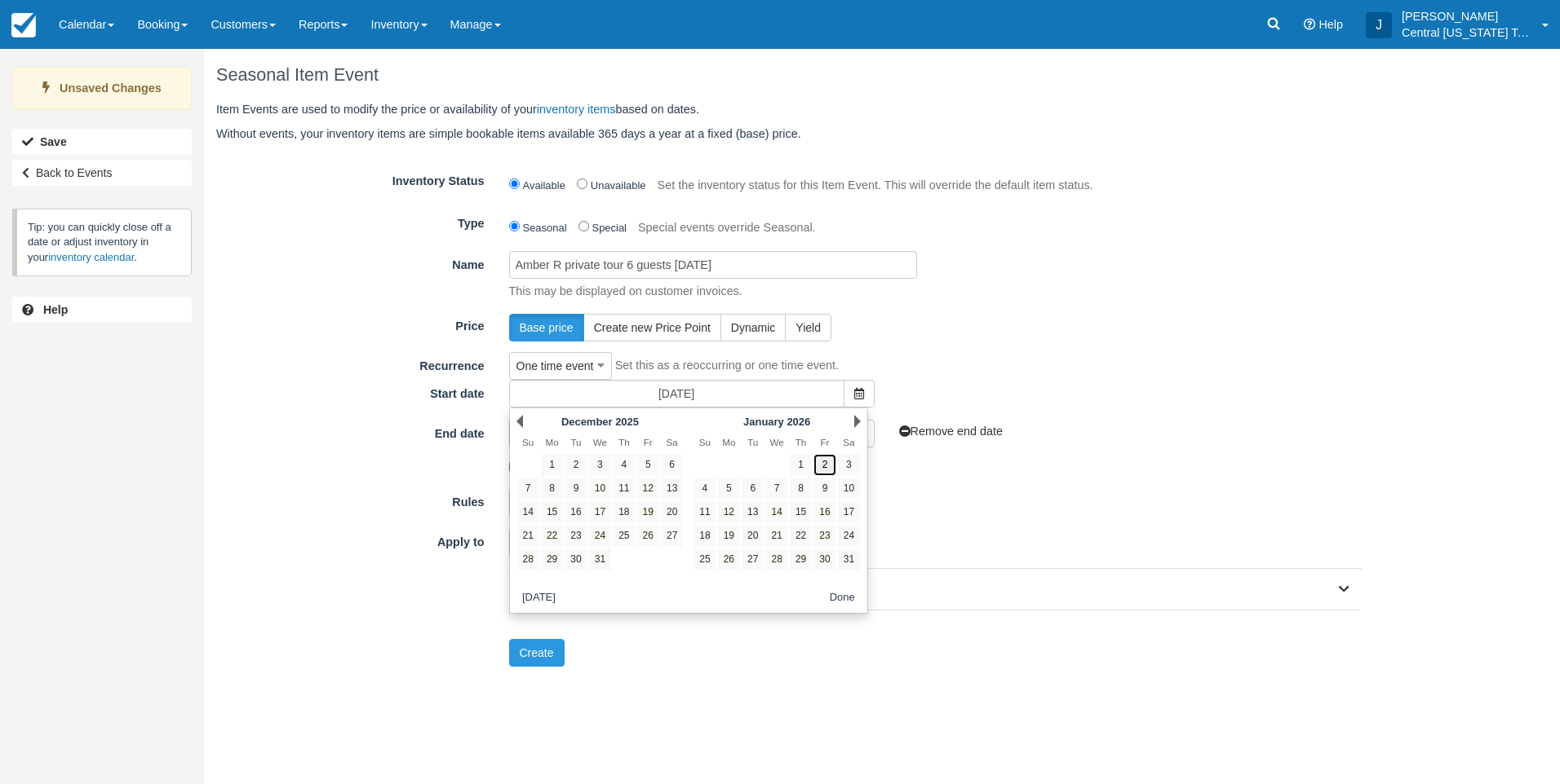
click at [829, 458] on link "2" at bounding box center [824, 465] width 22 height 22
type input "01/02/26"
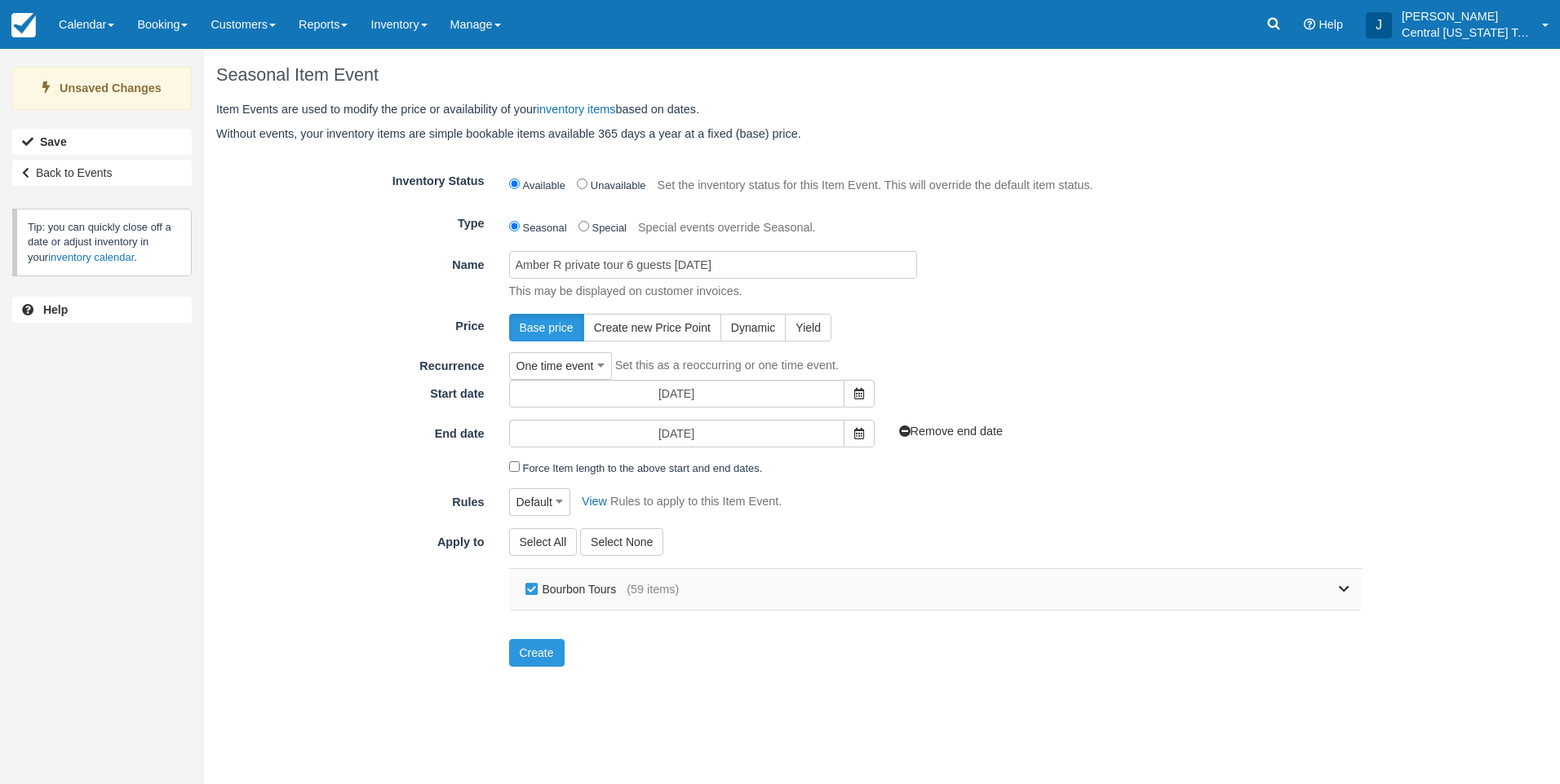
click at [551, 596] on label "Bourbon Tours" at bounding box center [574, 589] width 106 height 24
checkbox input "false"
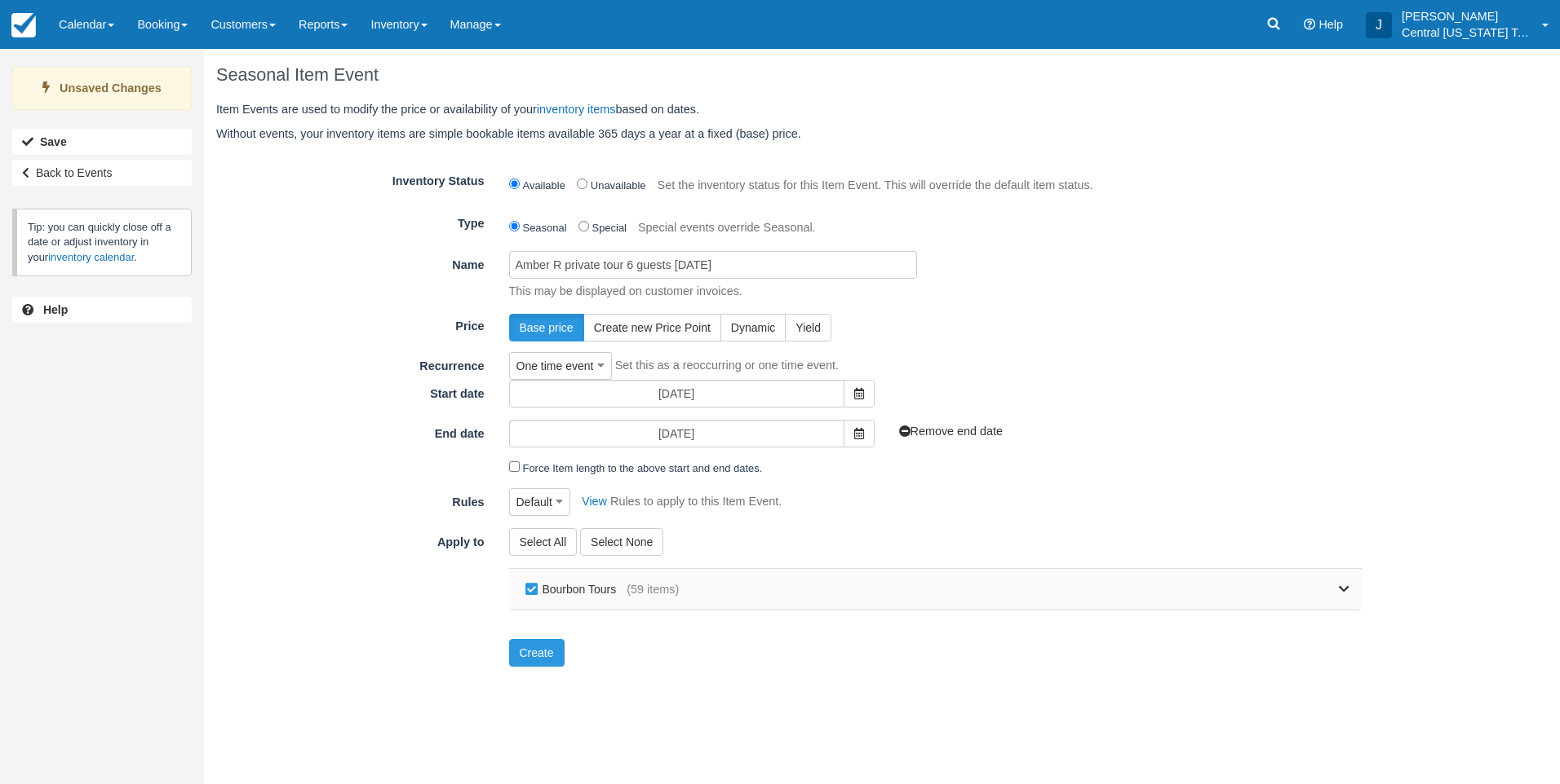
checkbox input "false"
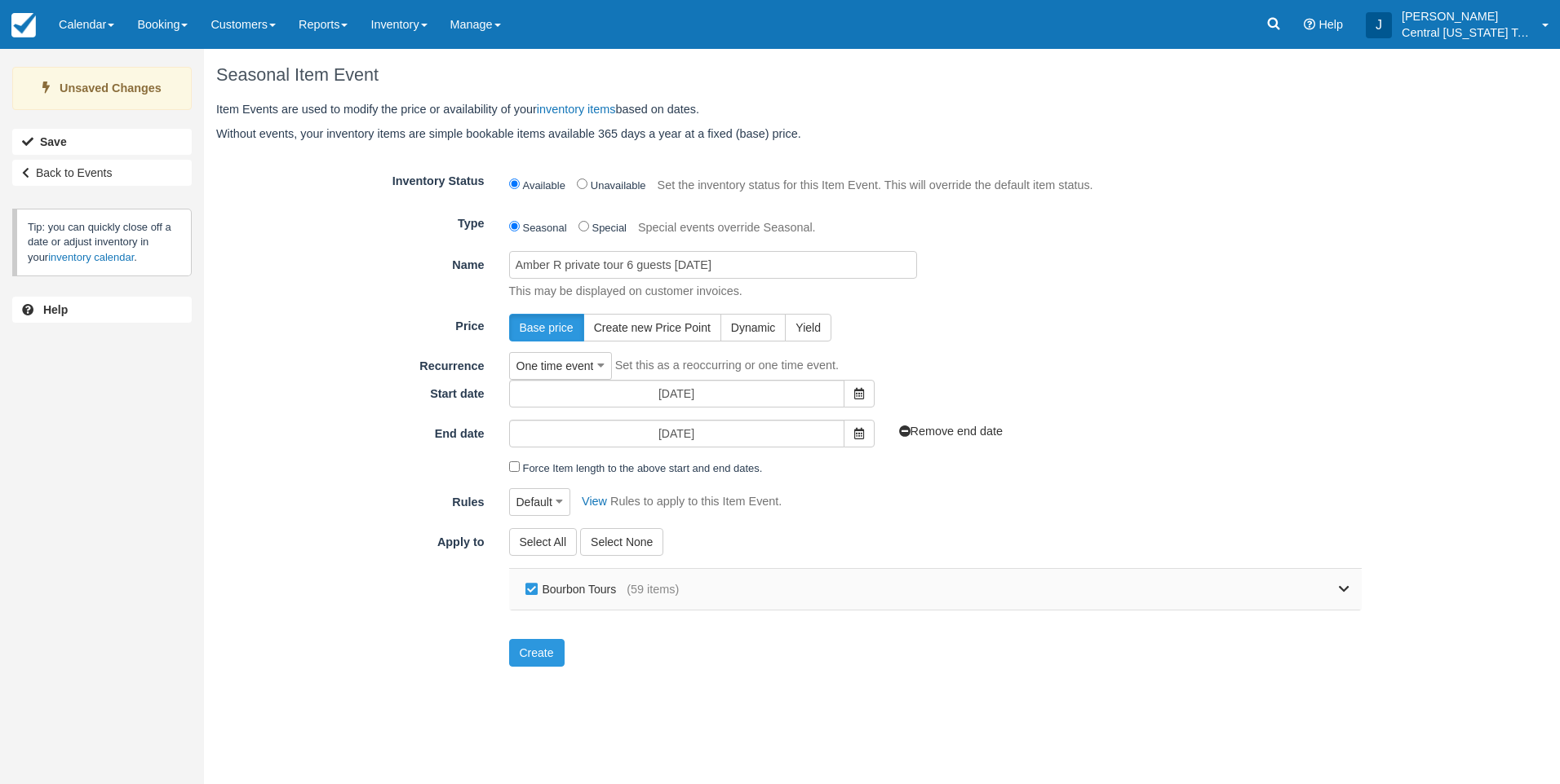
checkbox input "false"
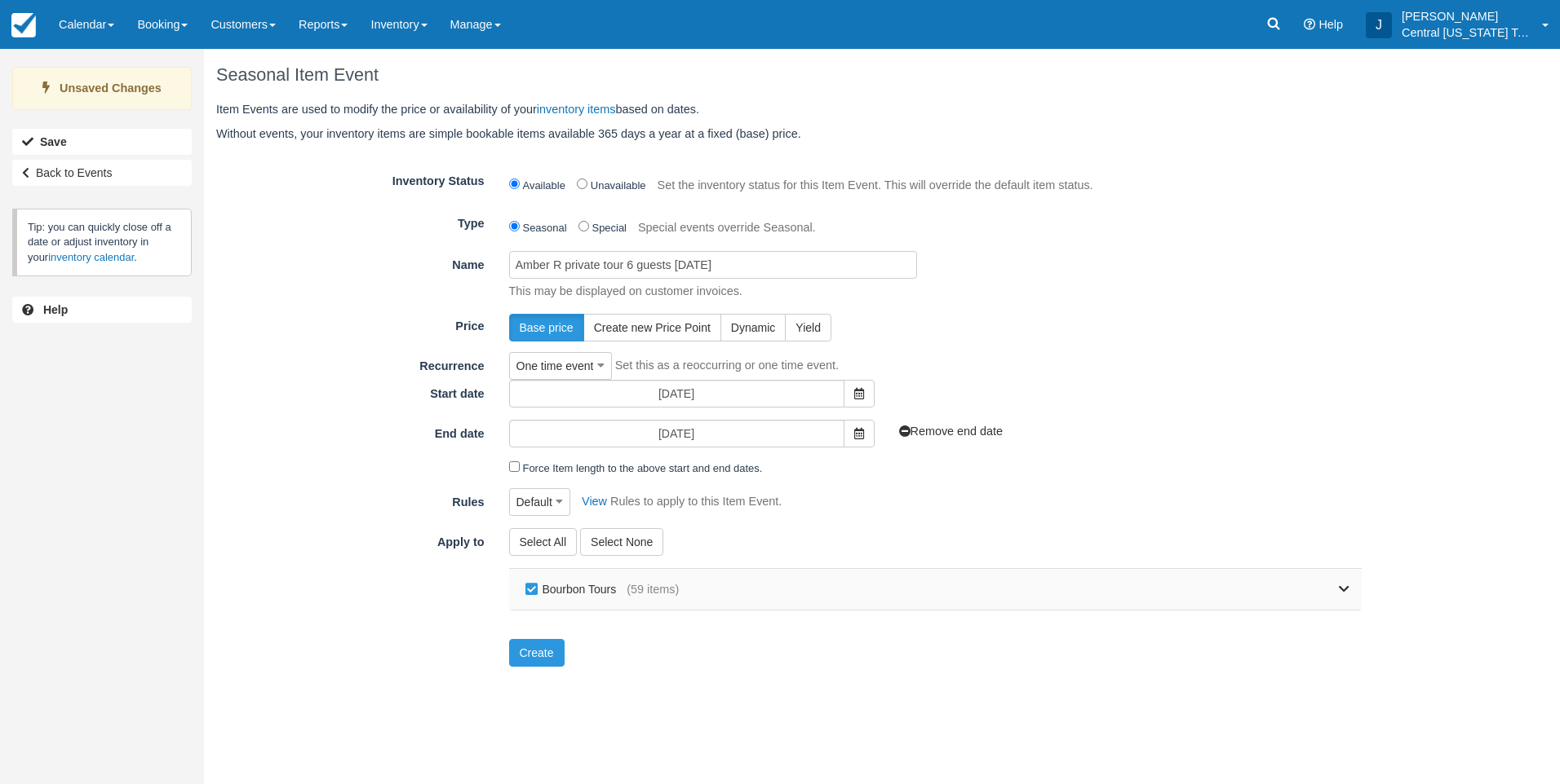
checkbox input "false"
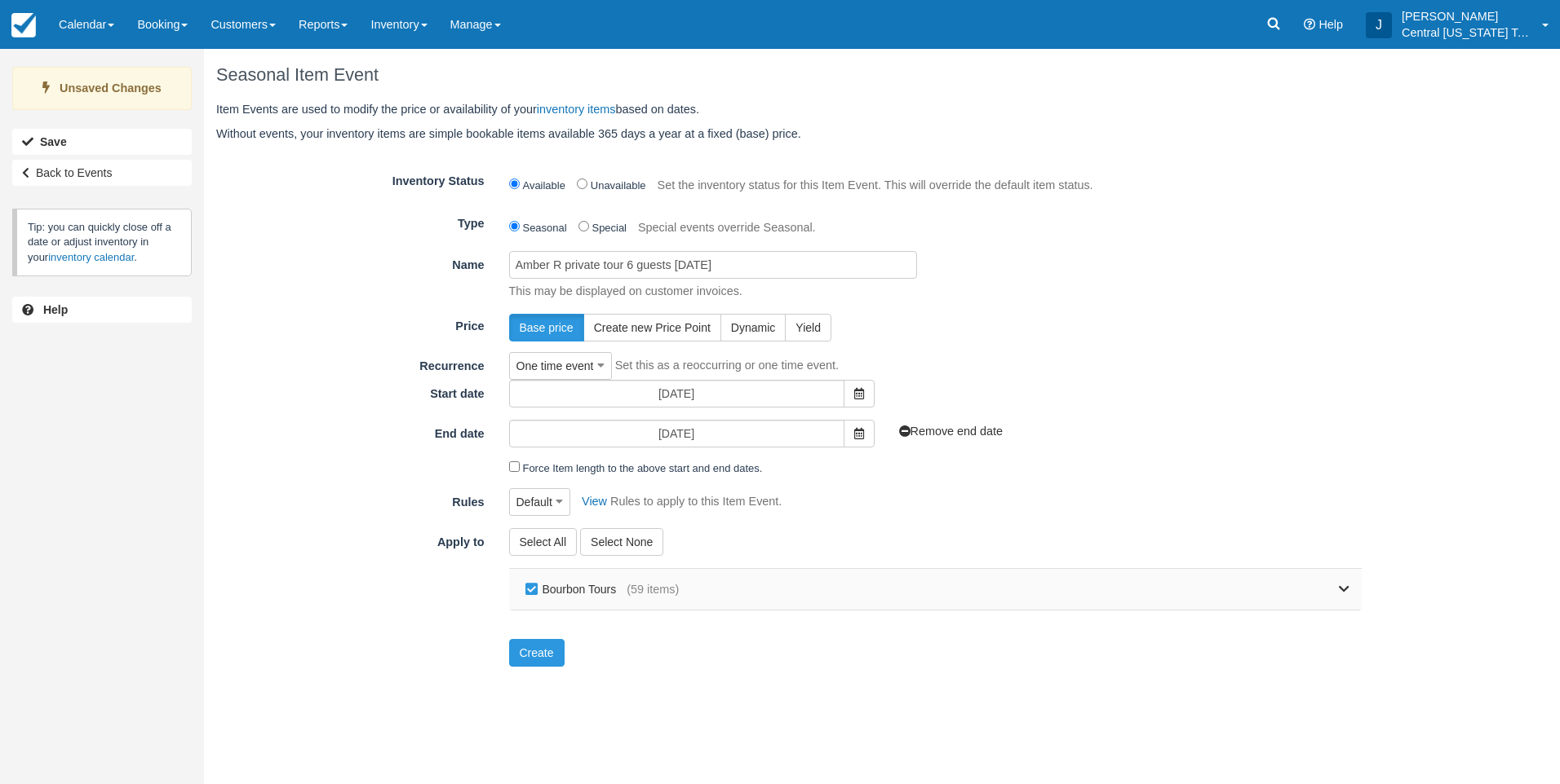
checkbox input "false"
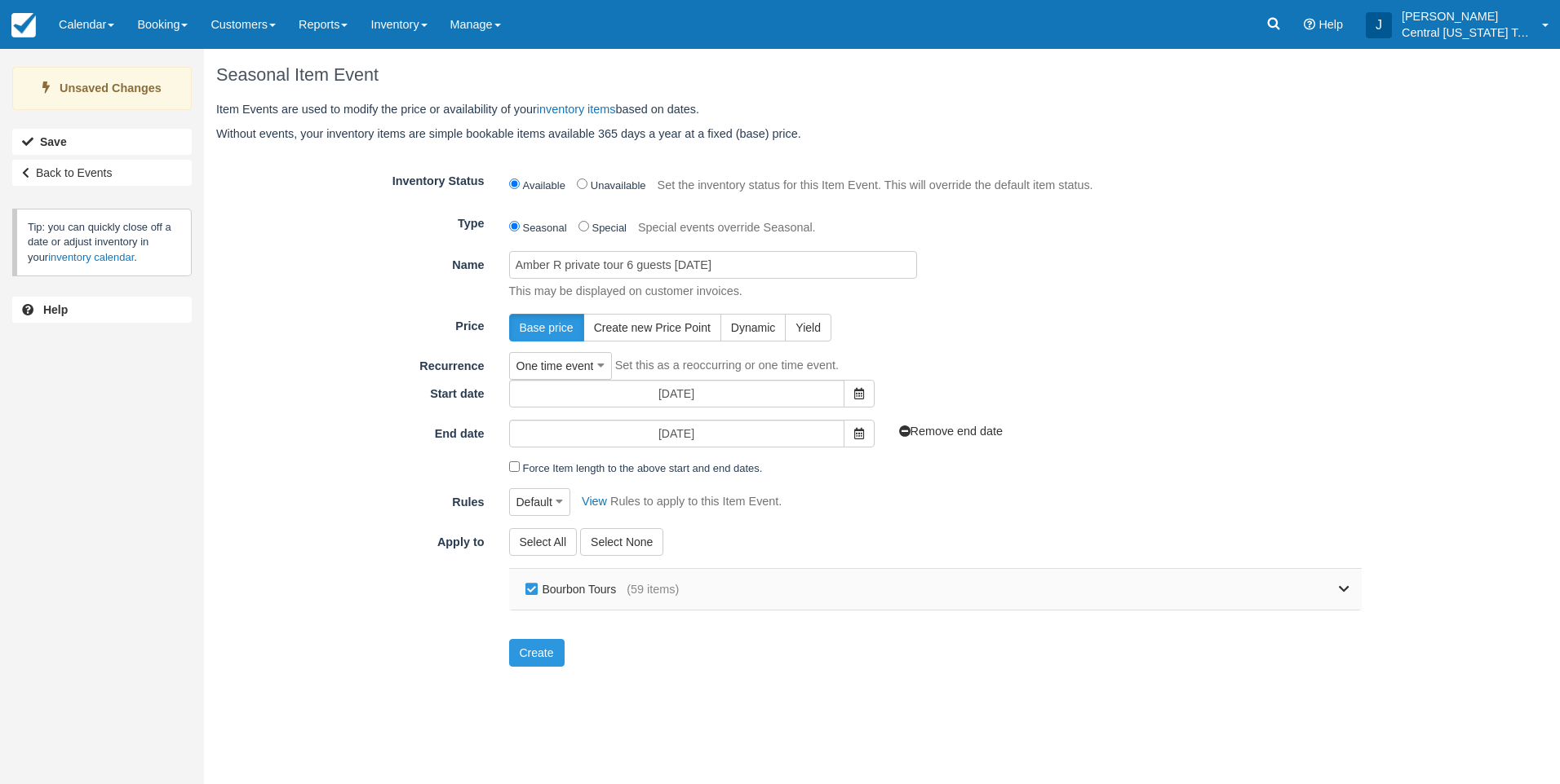
checkbox input "false"
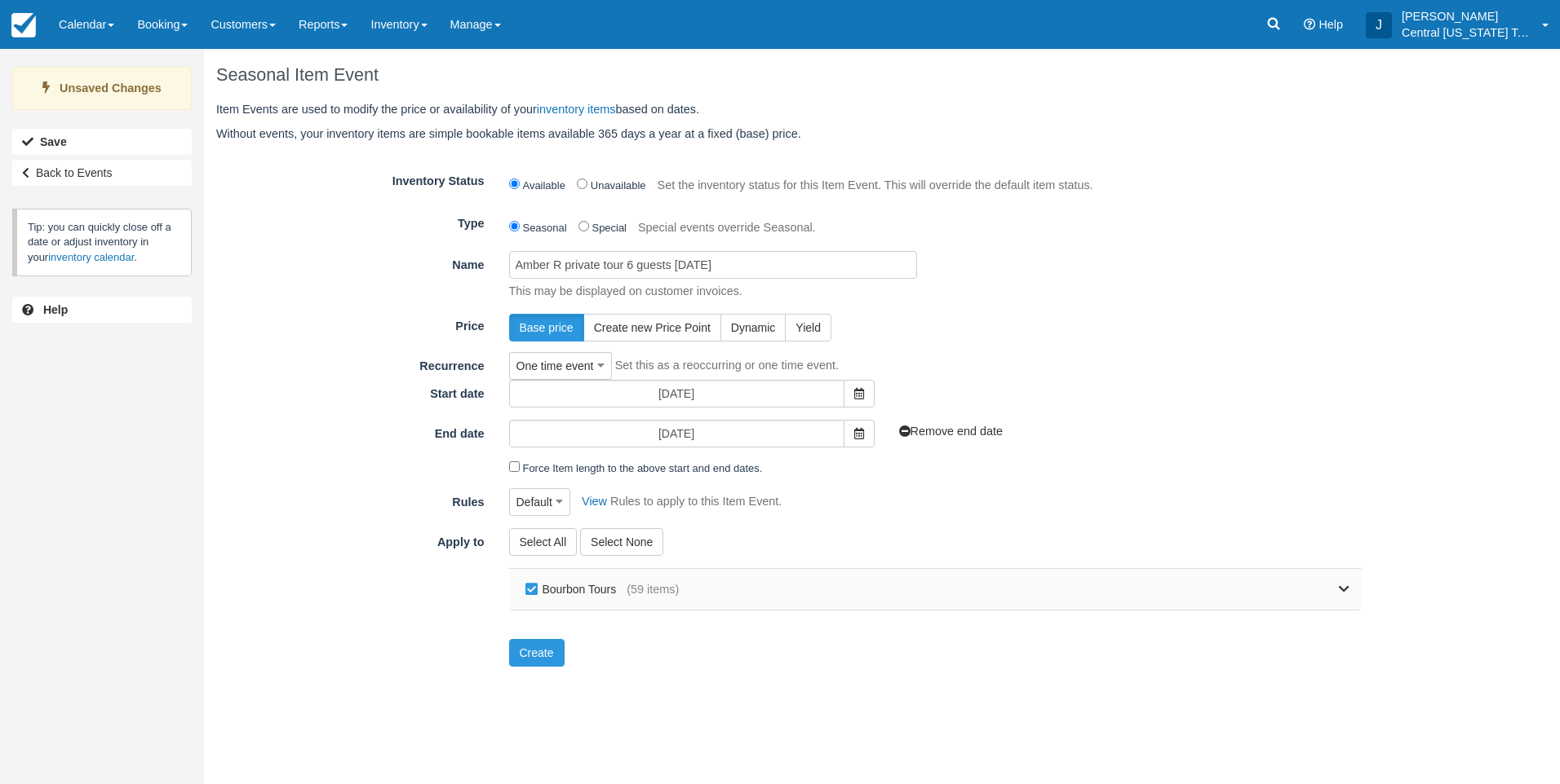
checkbox input "false"
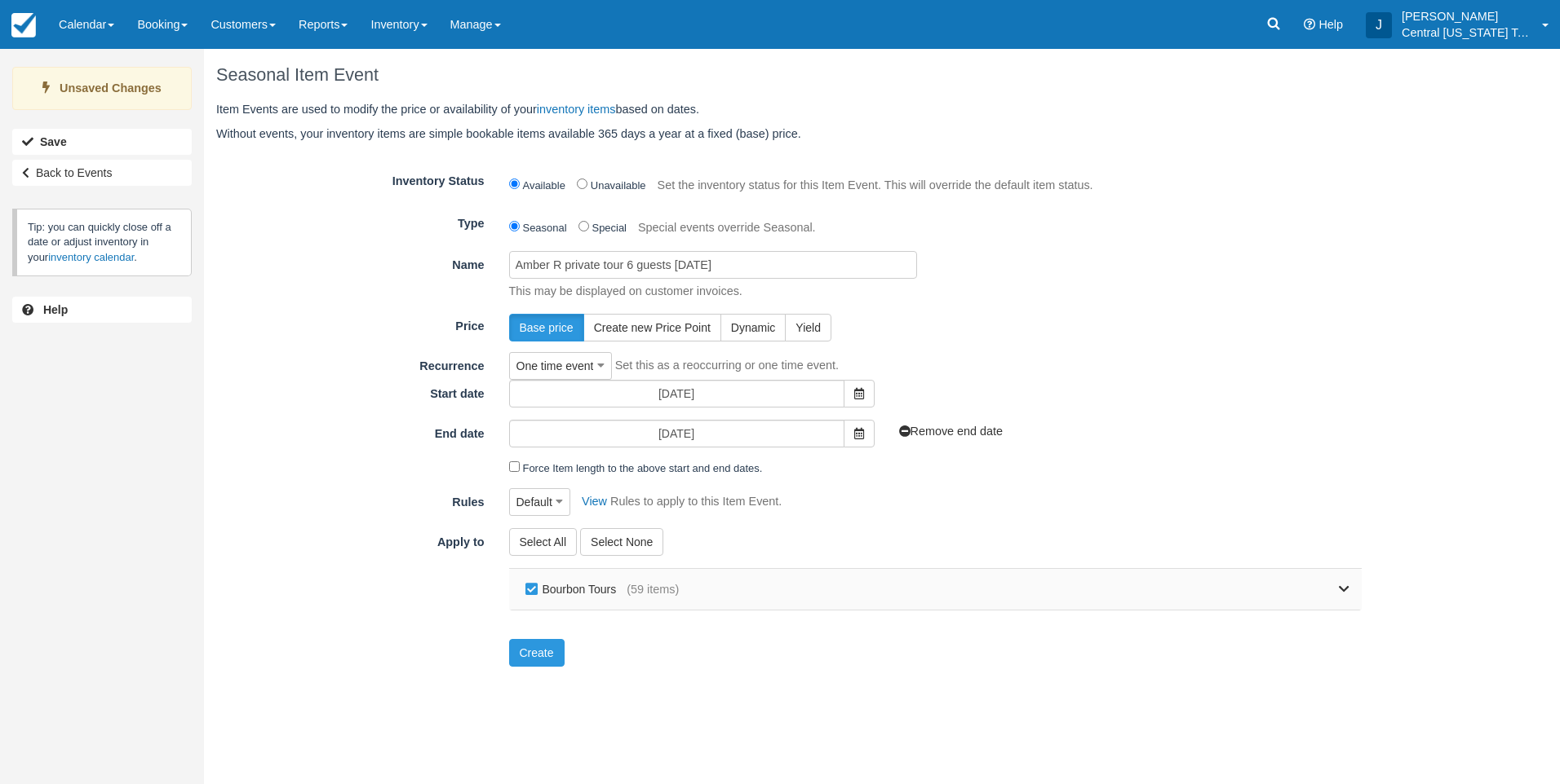
checkbox input "false"
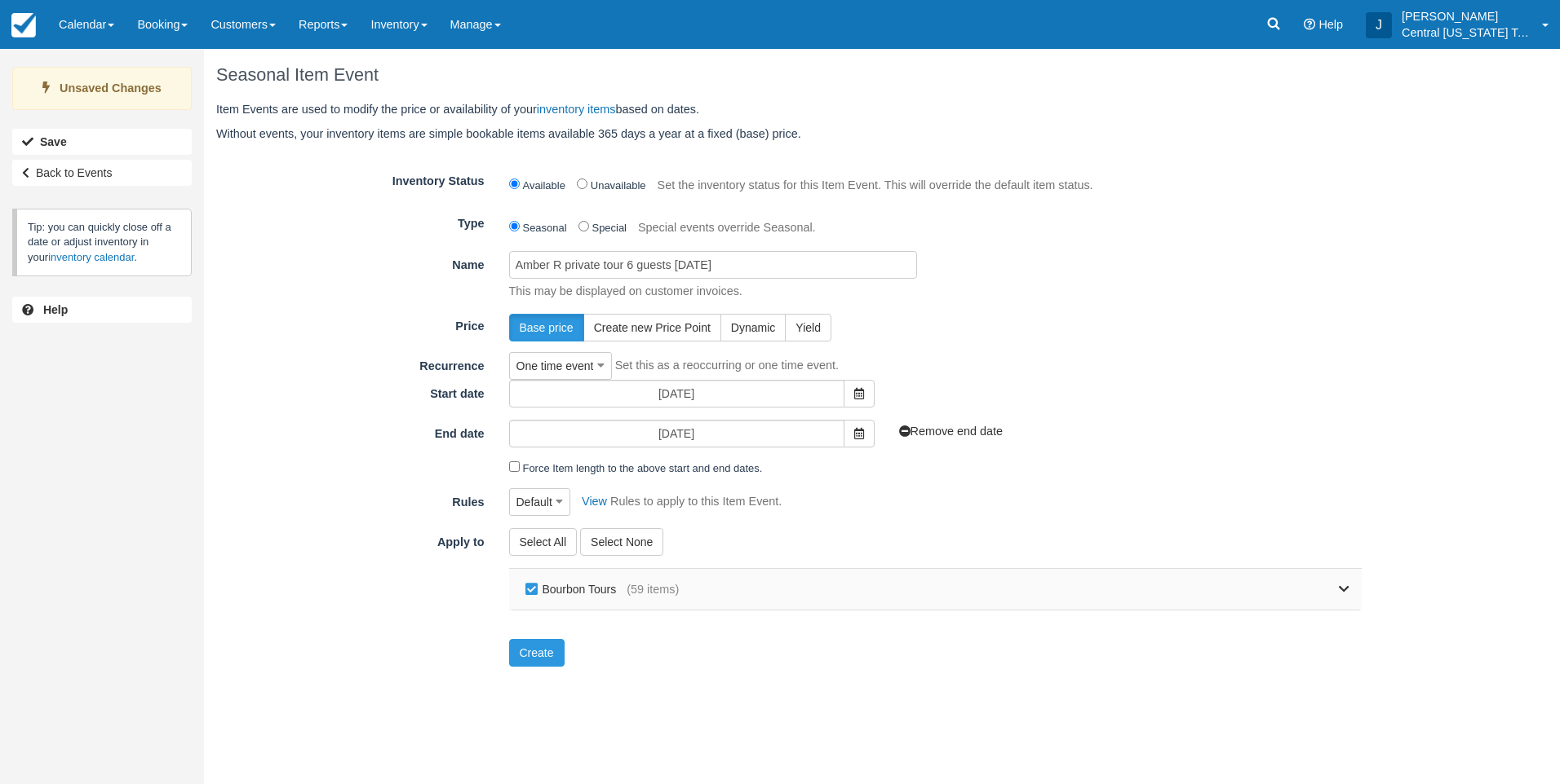
checkbox input "false"
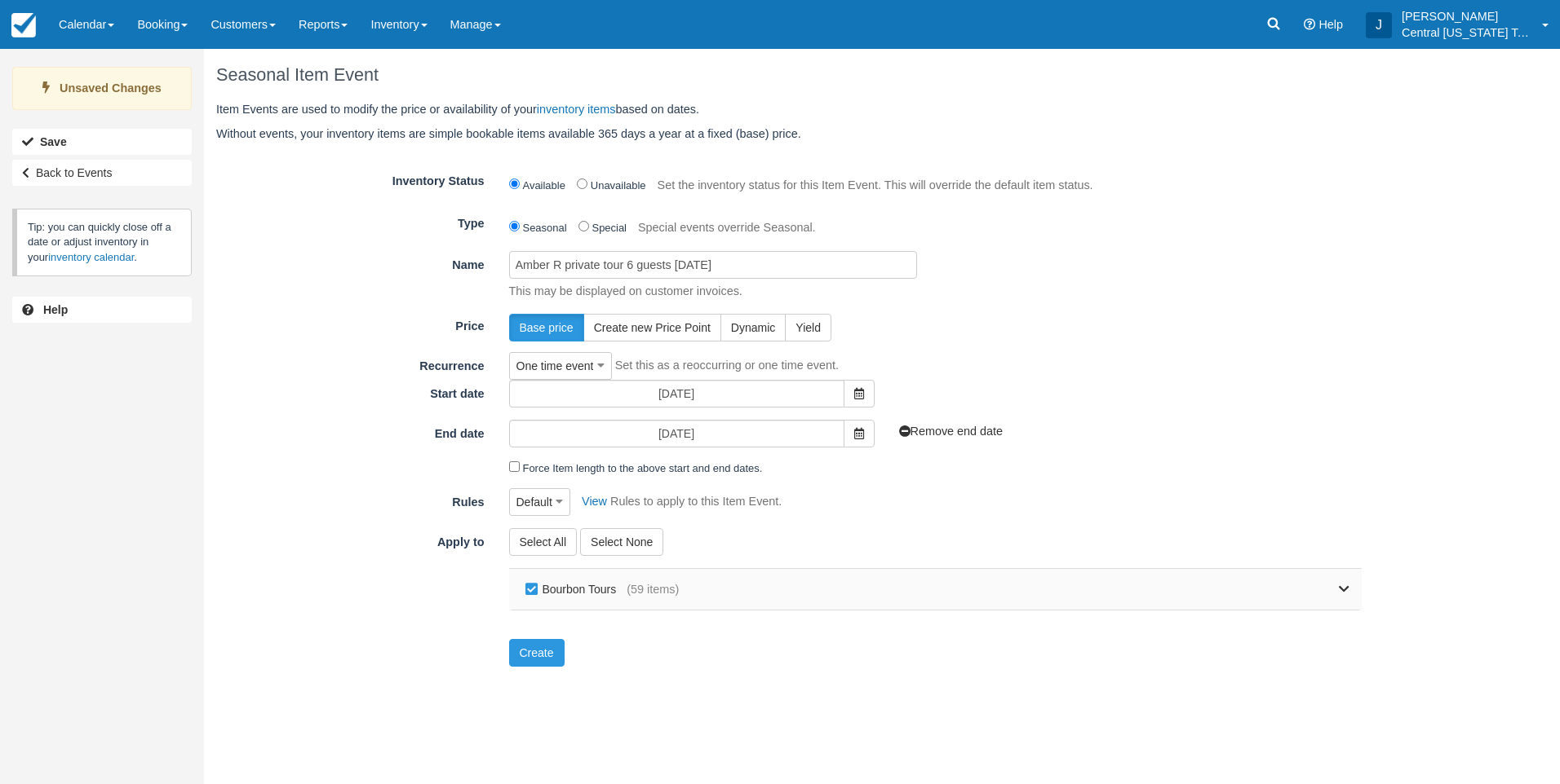
checkbox input "false"
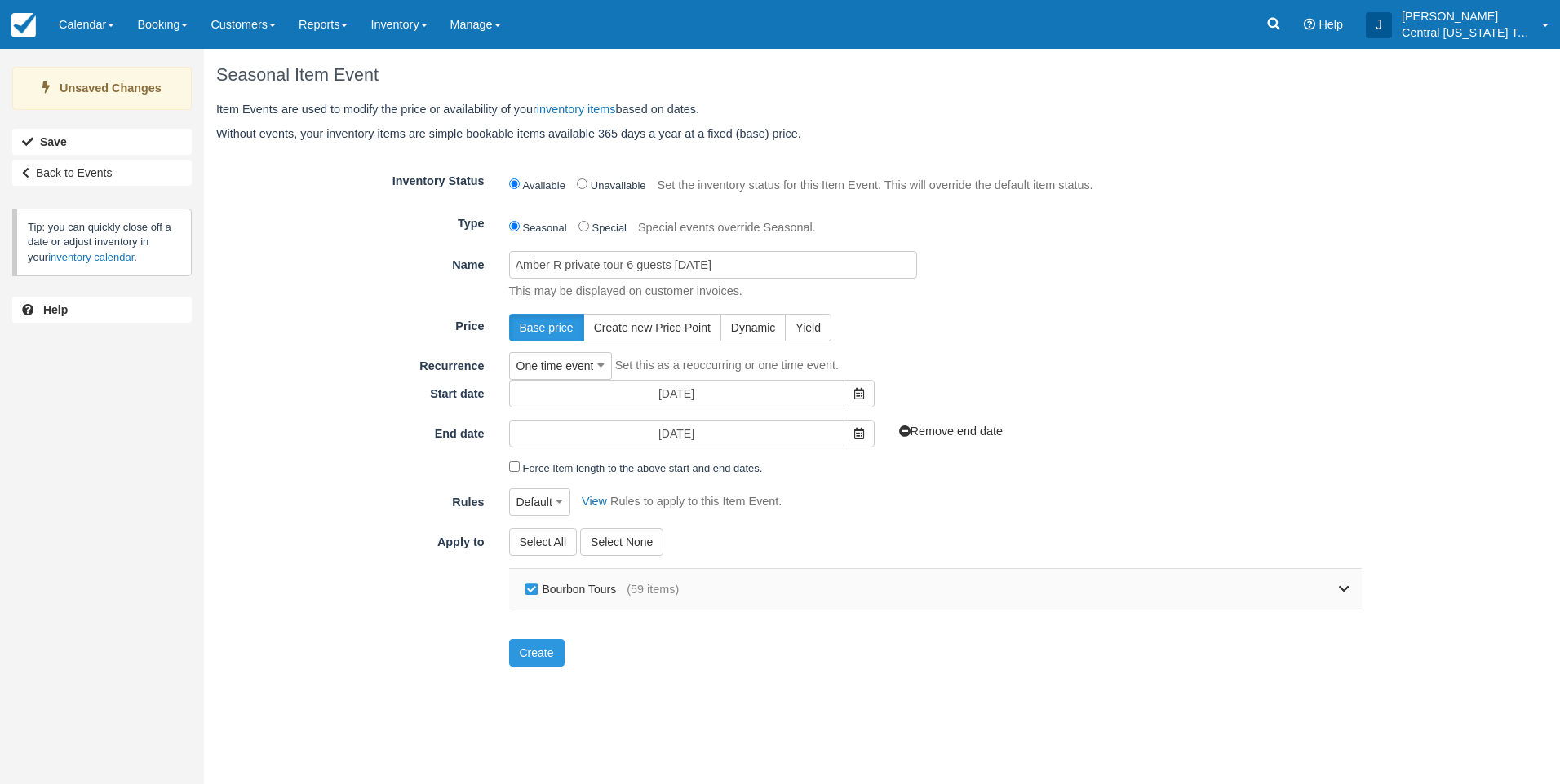
checkbox input "false"
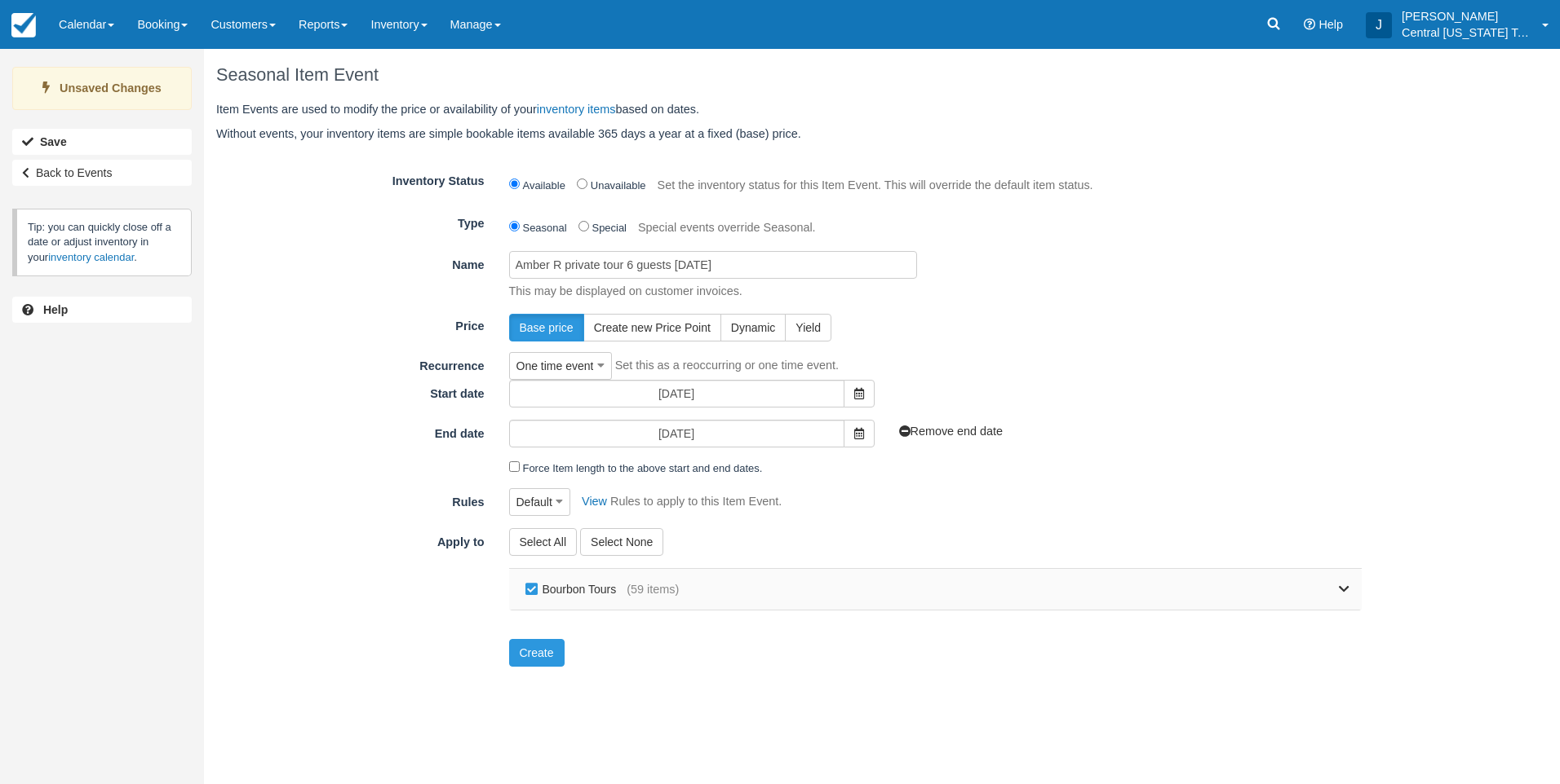
checkbox input "false"
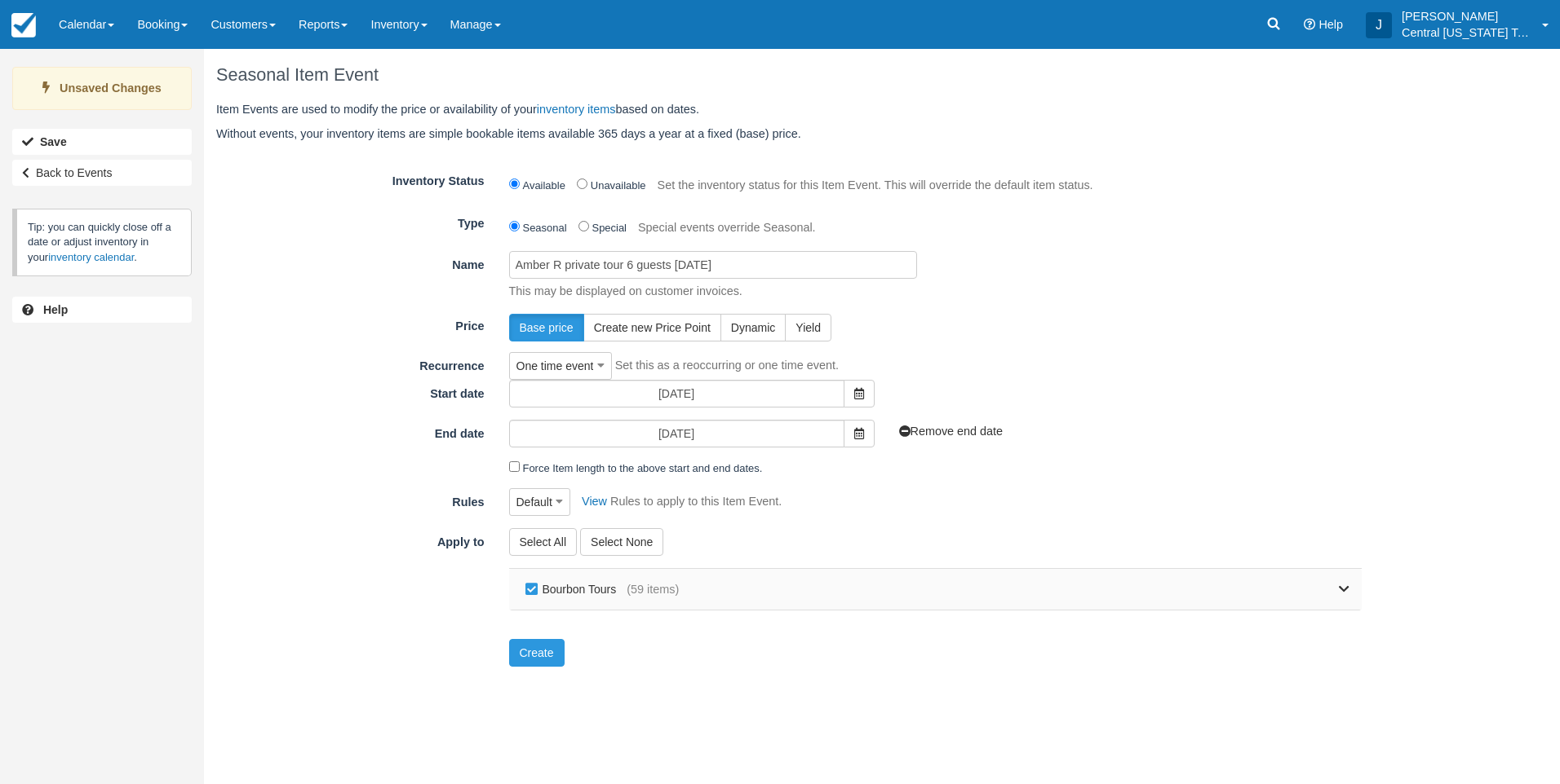
checkbox input "false"
click at [1334, 591] on link at bounding box center [1014, 589] width 670 height 40
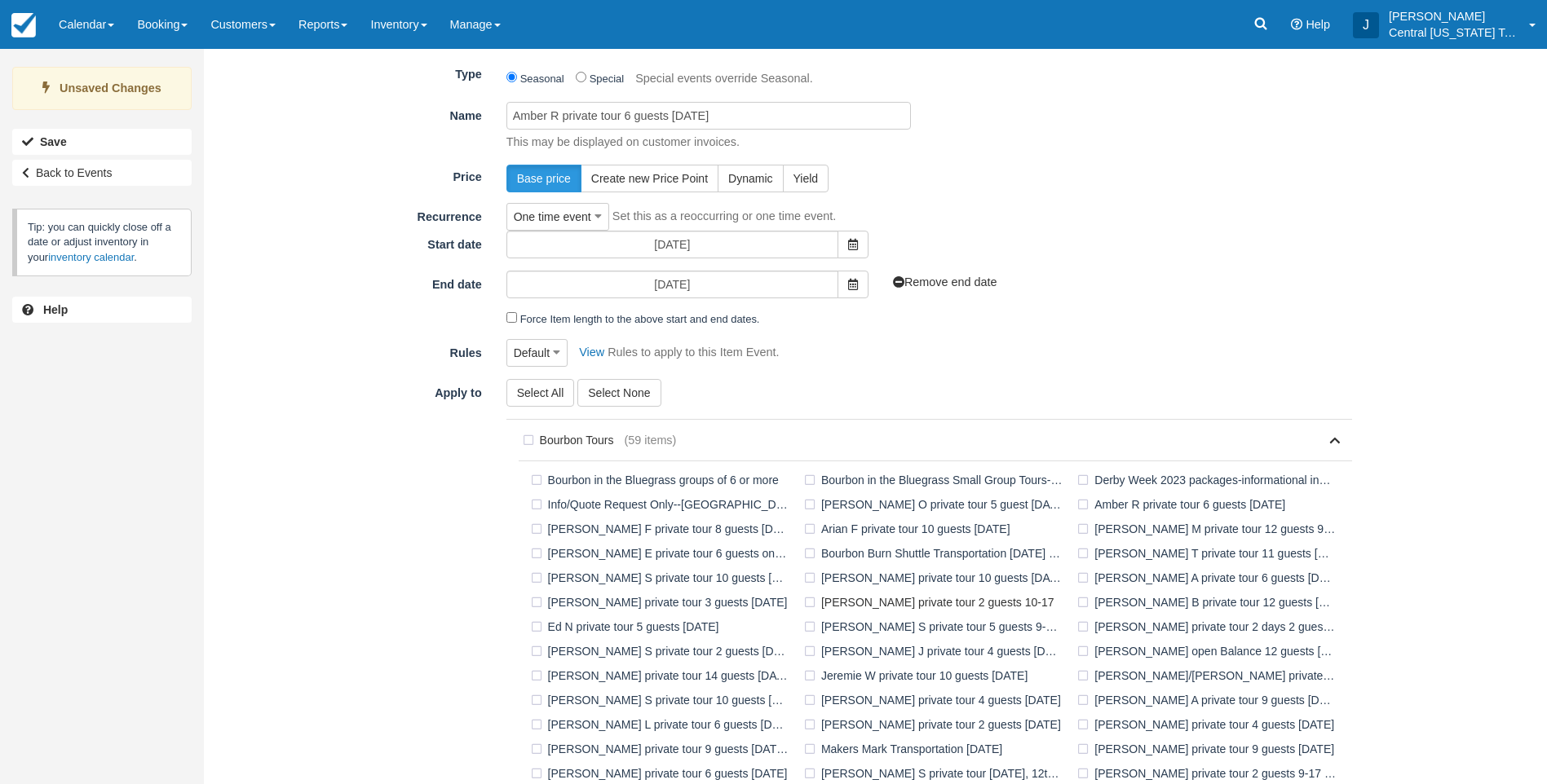
scroll to position [163, 0]
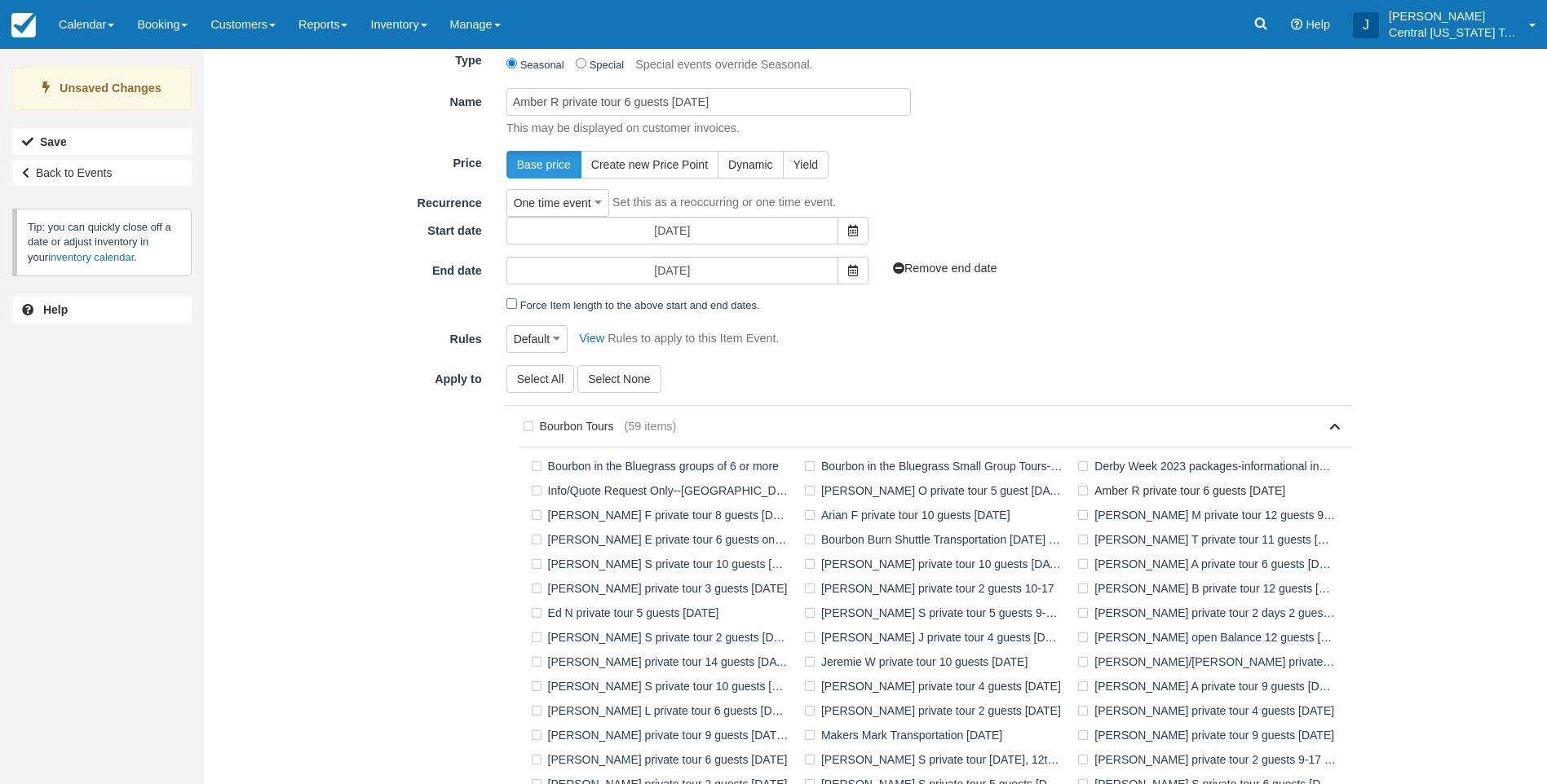
click at [1089, 490] on label "Amber R private tour 6 guests [DATE]" at bounding box center [1185, 490] width 223 height 24
checkbox input "true"
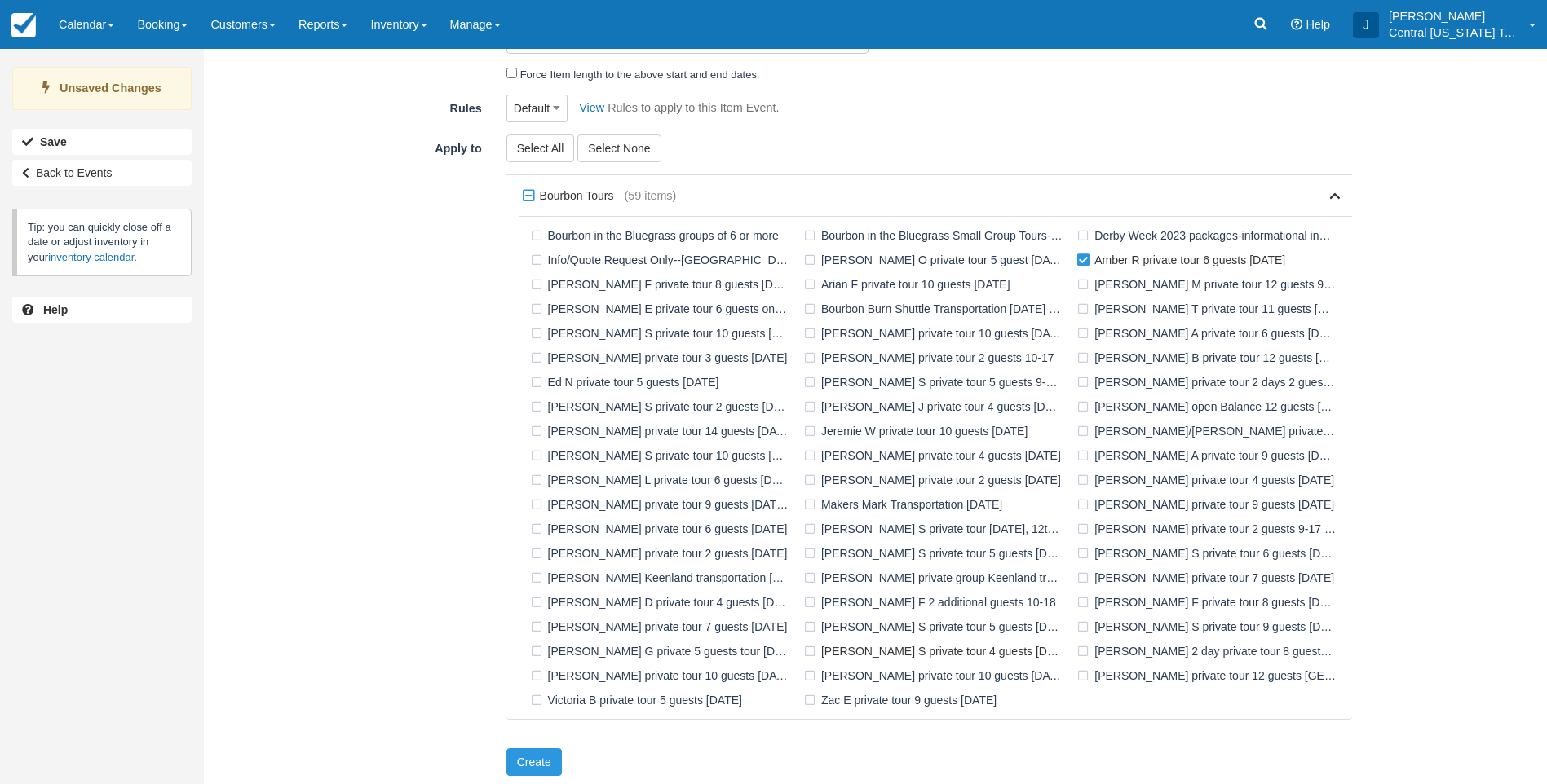
scroll to position [398, 0]
click at [547, 752] on button "Create" at bounding box center [535, 758] width 56 height 28
